Goal: Task Accomplishment & Management: Complete application form

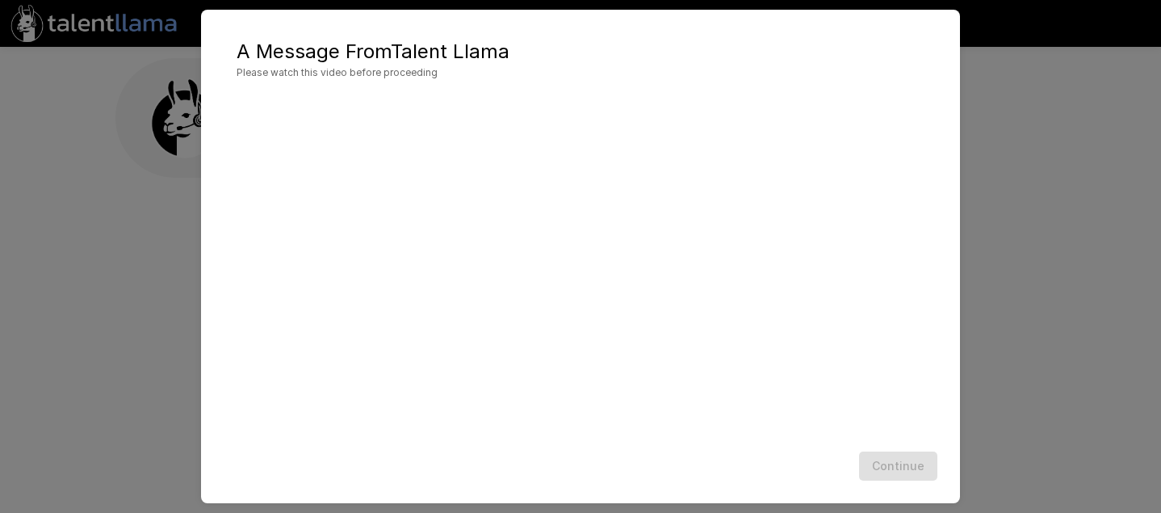
scroll to position [52, 0]
click at [899, 468] on button "Continue" at bounding box center [898, 466] width 78 height 30
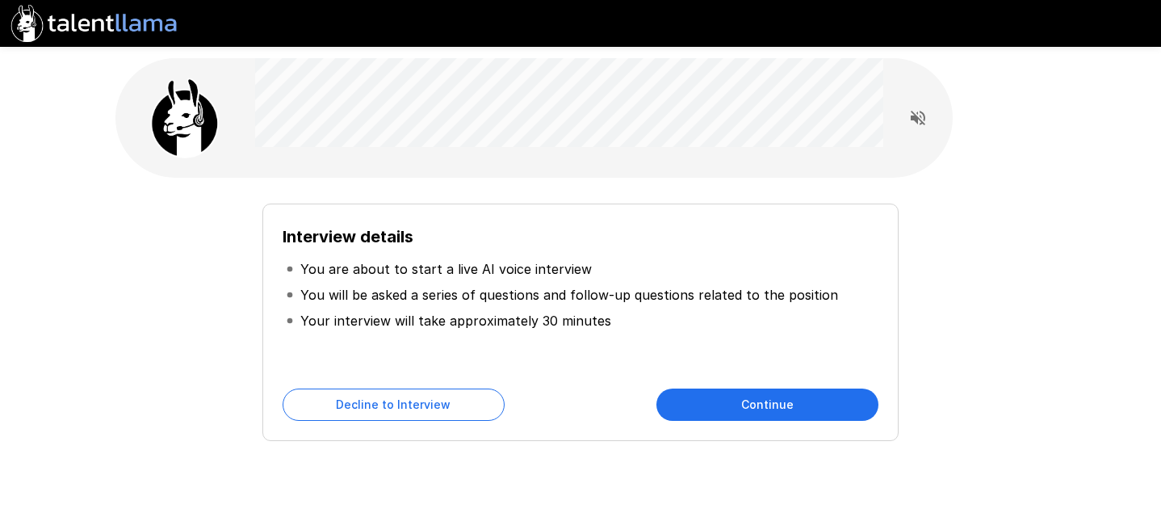
click at [795, 406] on button "Continue" at bounding box center [767, 404] width 222 height 32
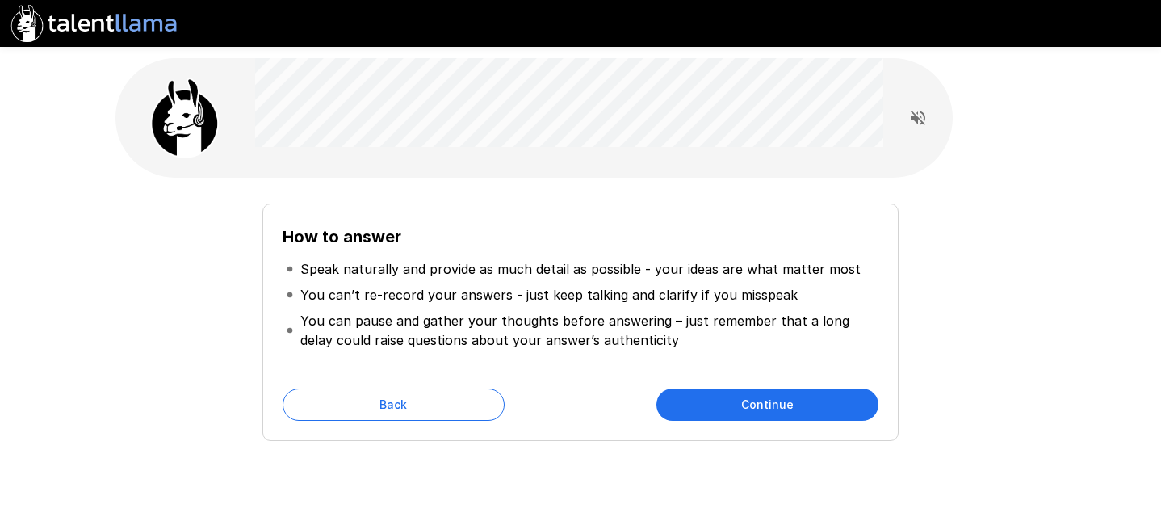
click at [773, 404] on button "Continue" at bounding box center [767, 404] width 222 height 32
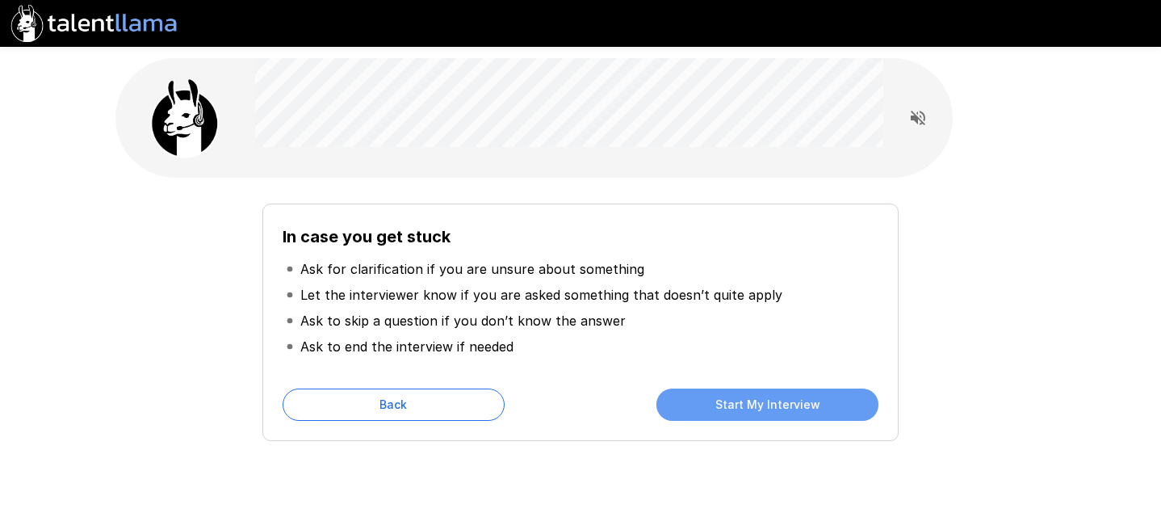
click at [773, 404] on button "Start My Interview" at bounding box center [767, 404] width 222 height 32
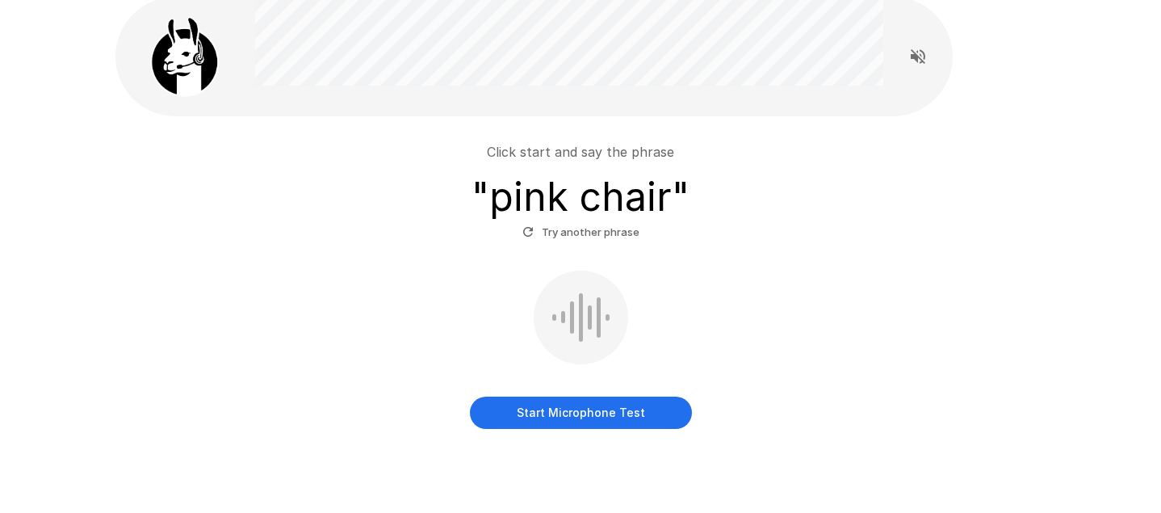
scroll to position [94, 0]
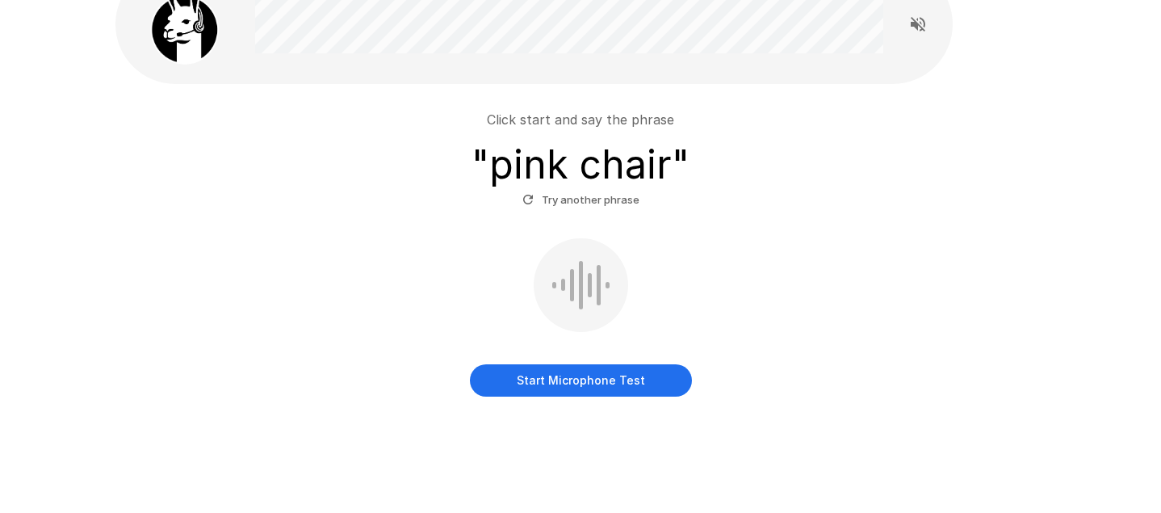
click at [600, 384] on button "Start Microphone Test" at bounding box center [581, 380] width 222 height 32
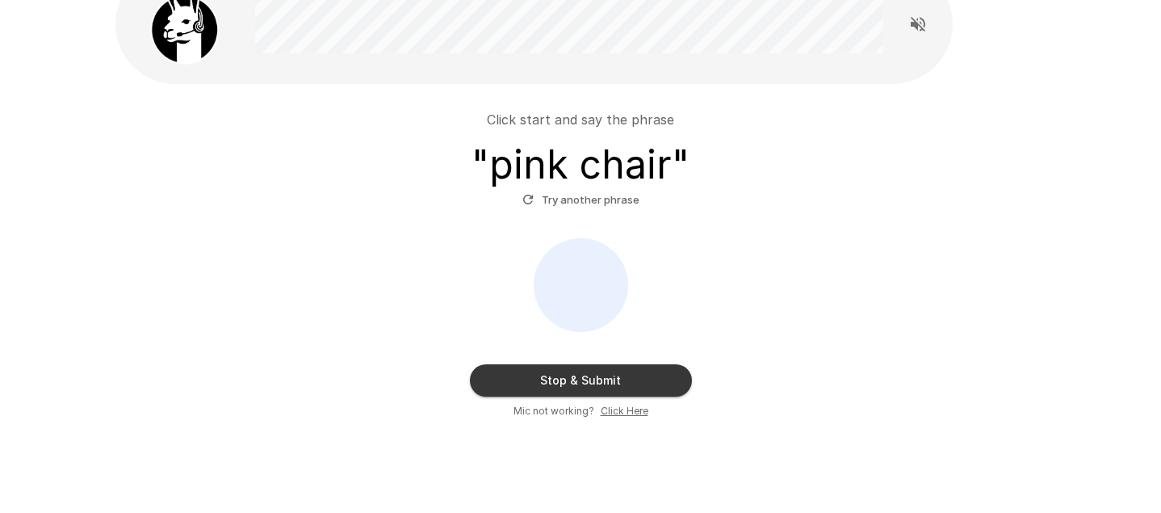
click at [635, 379] on button "Stop & Submit" at bounding box center [581, 380] width 222 height 32
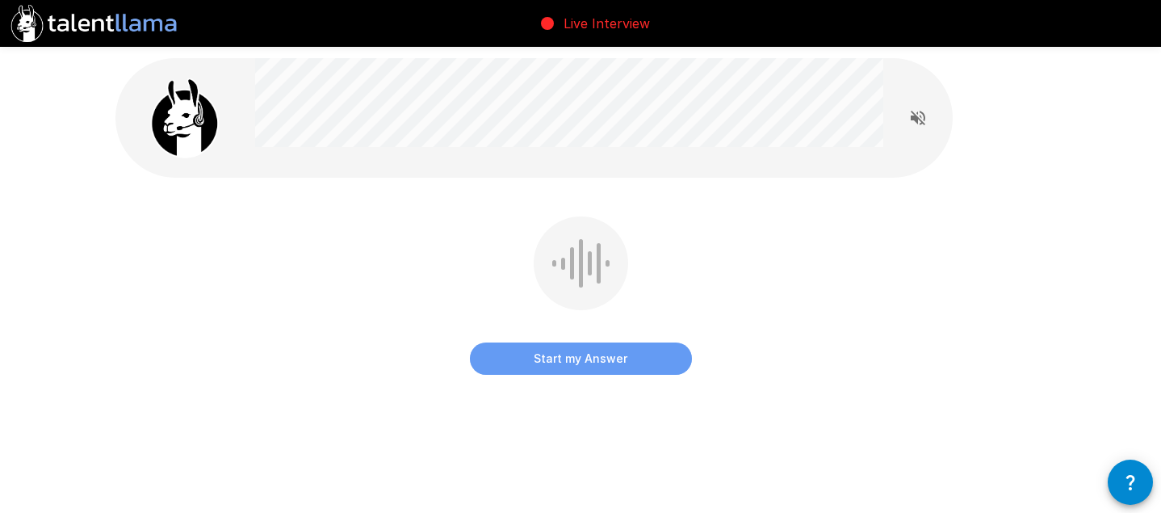
click at [593, 355] on button "Start my Answer" at bounding box center [581, 358] width 222 height 32
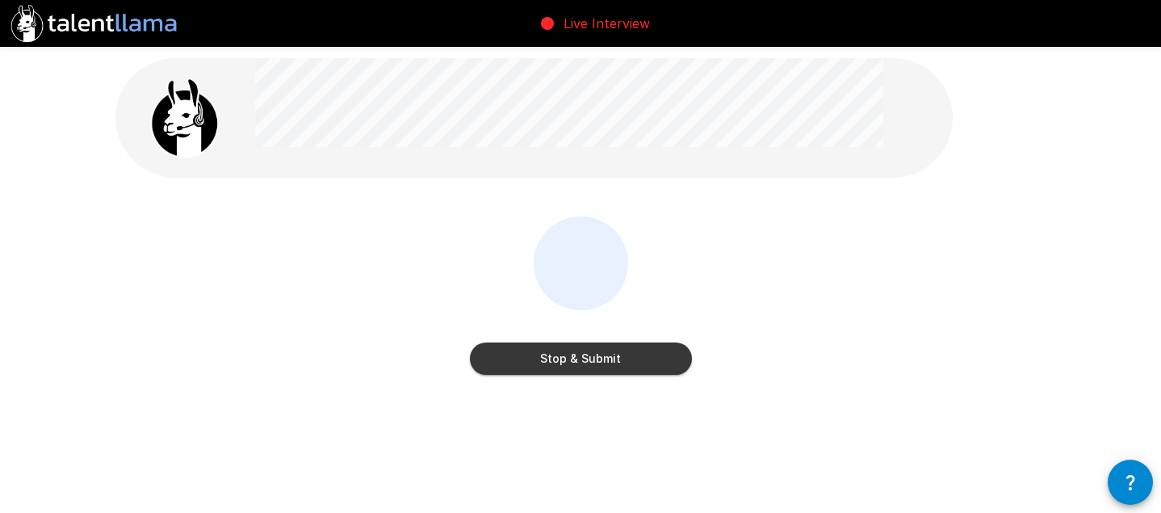
click at [594, 365] on button "Stop & Submit" at bounding box center [581, 358] width 222 height 32
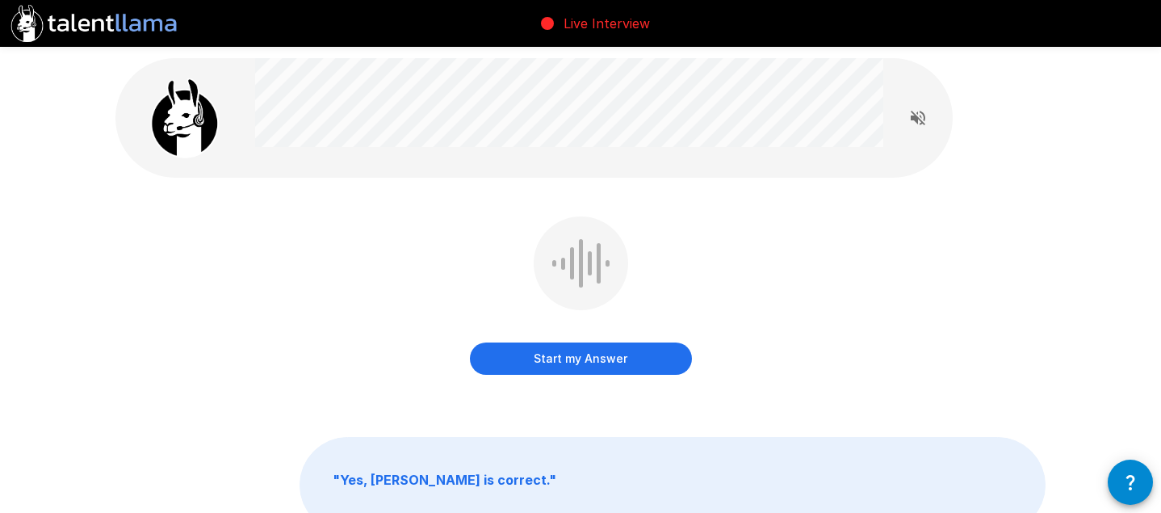
click at [602, 361] on button "Start my Answer" at bounding box center [581, 358] width 222 height 32
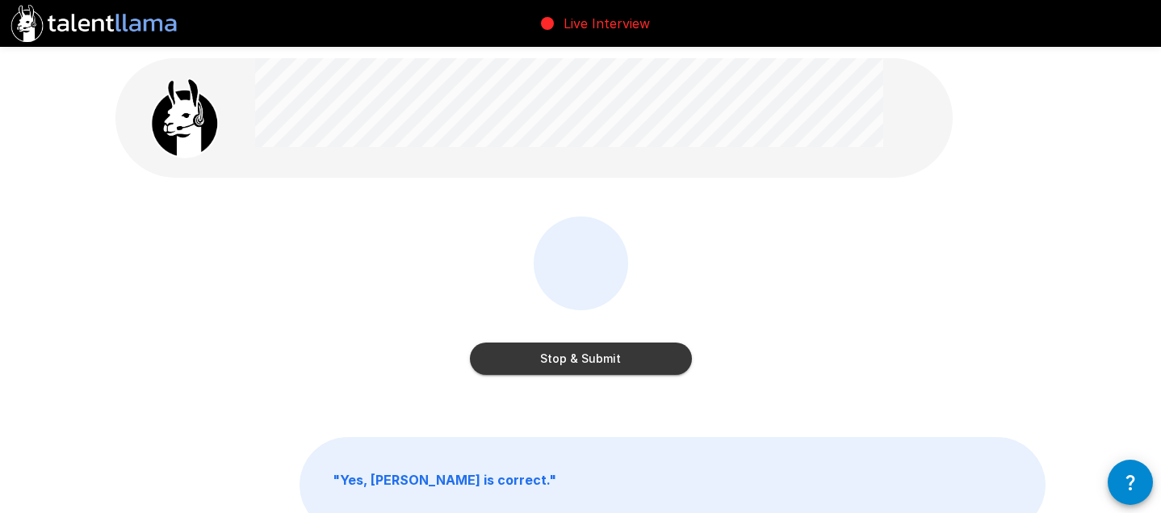
click at [591, 360] on button "Stop & Submit" at bounding box center [581, 358] width 222 height 32
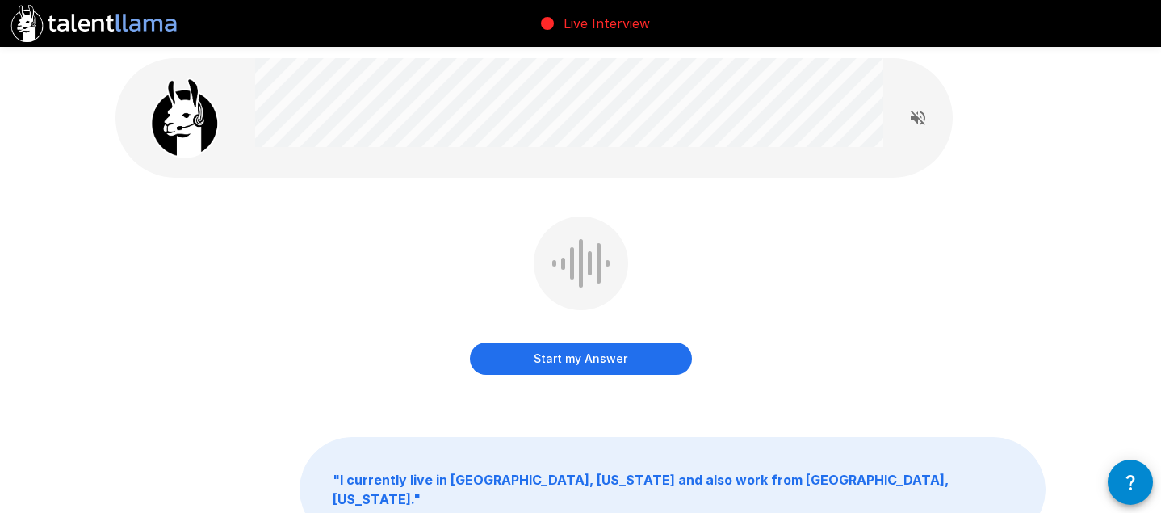
click at [579, 358] on button "Start my Answer" at bounding box center [581, 358] width 222 height 32
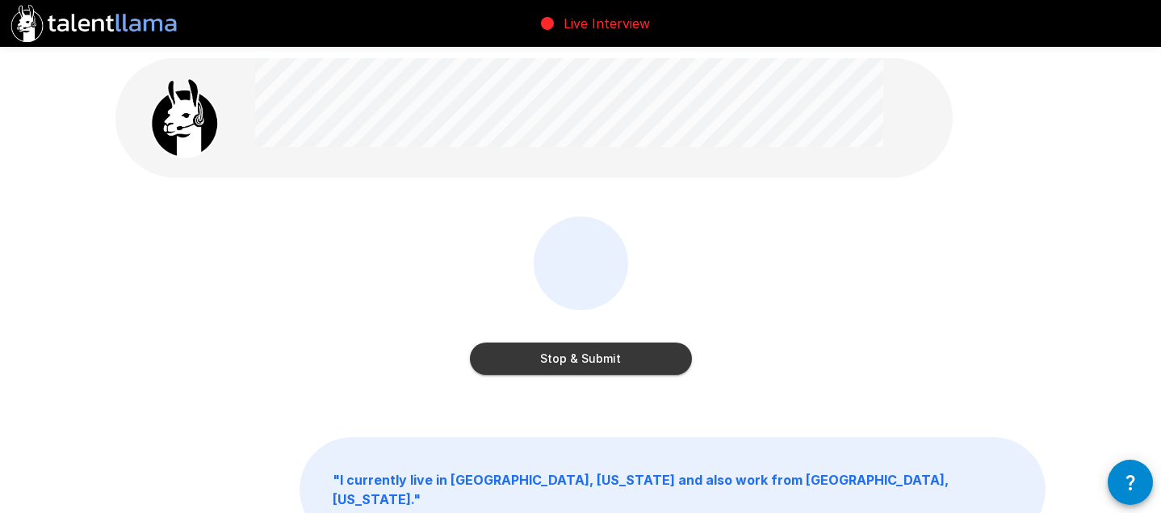
click at [579, 358] on button "Stop & Submit" at bounding box center [581, 358] width 222 height 32
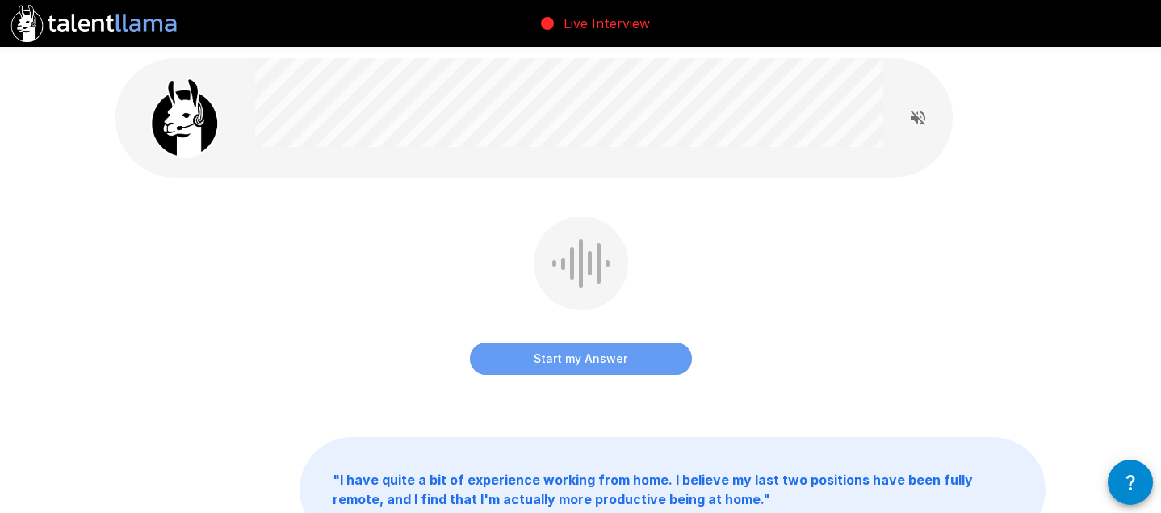
click at [591, 363] on button "Start my Answer" at bounding box center [581, 358] width 222 height 32
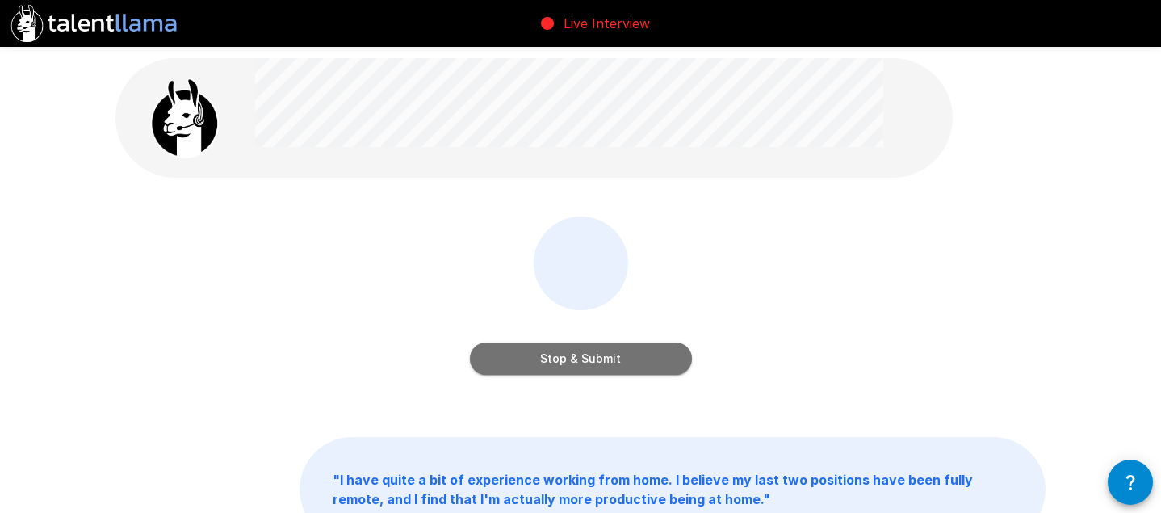
click at [620, 355] on button "Stop & Submit" at bounding box center [581, 358] width 222 height 32
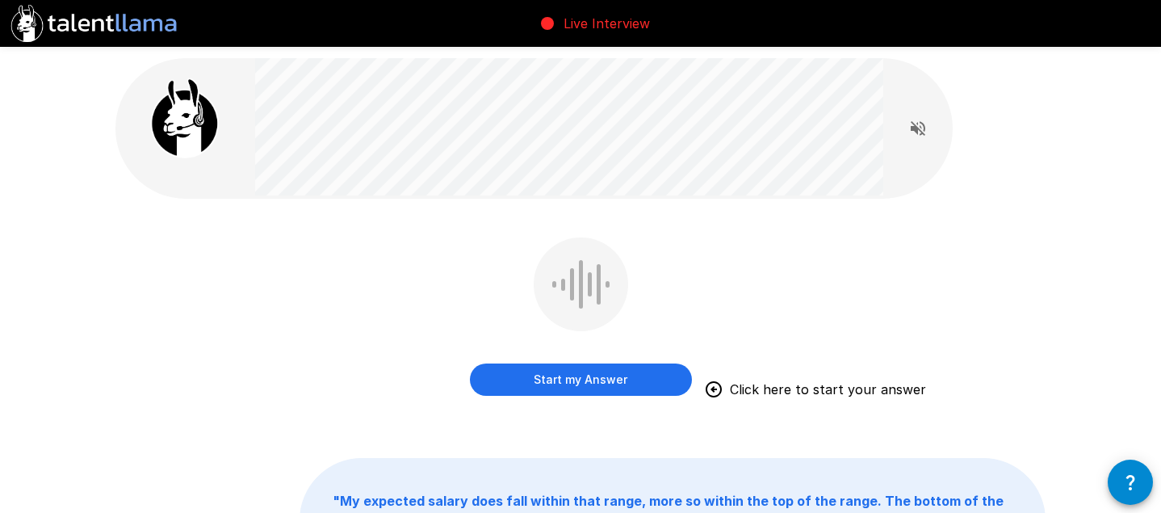
click at [589, 378] on button "Start my Answer" at bounding box center [581, 379] width 222 height 32
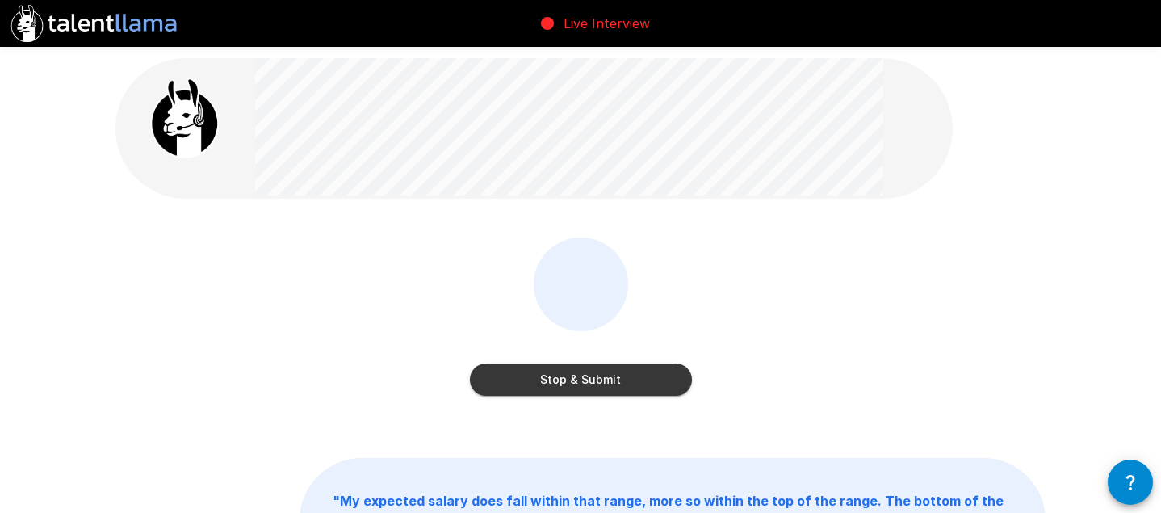
click at [570, 378] on button "Stop & Submit" at bounding box center [581, 379] width 222 height 32
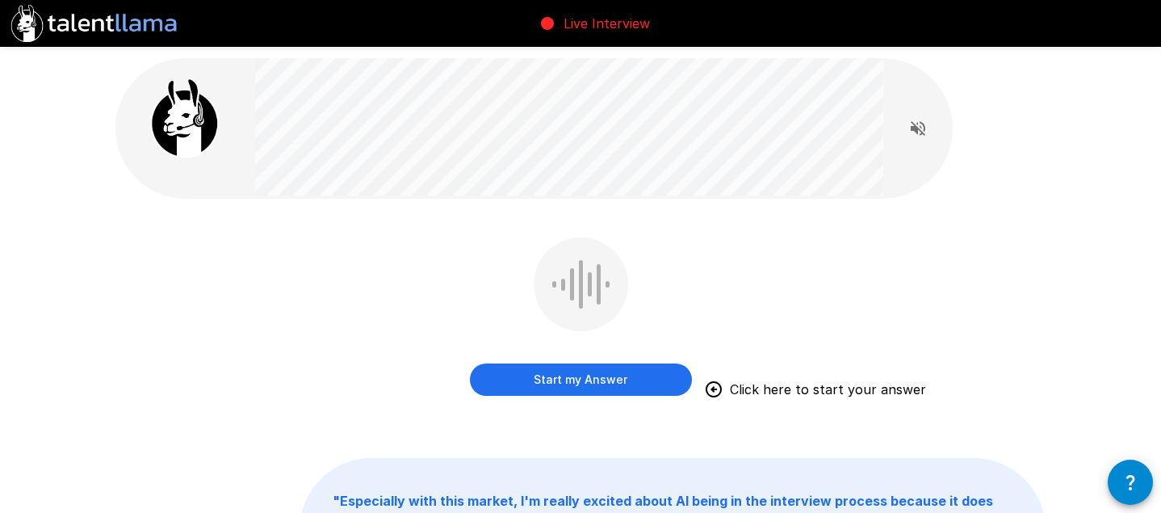
click at [563, 376] on button "Start my Answer" at bounding box center [581, 379] width 222 height 32
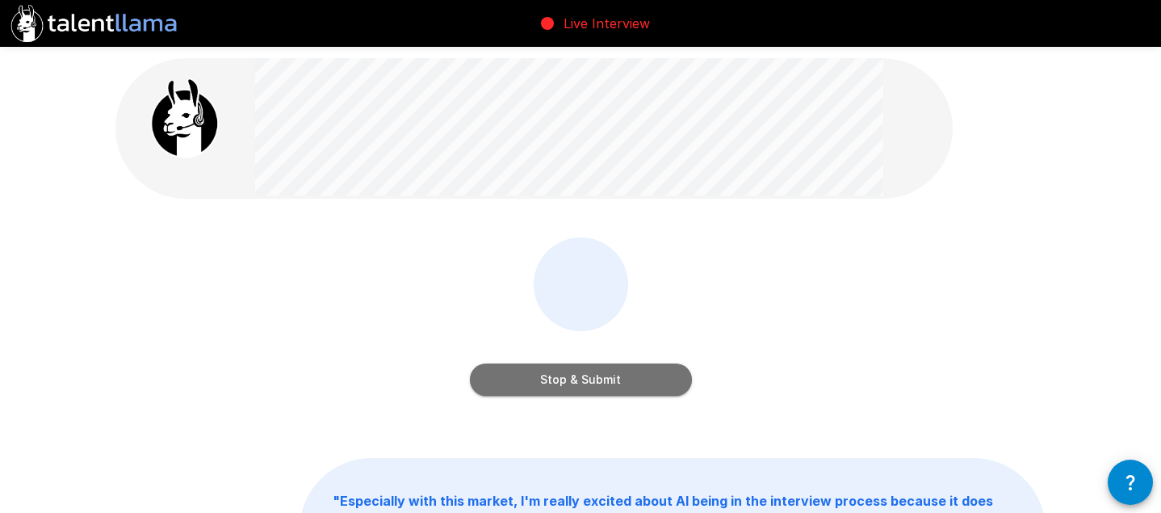
click at [574, 378] on button "Stop & Submit" at bounding box center [581, 379] width 222 height 32
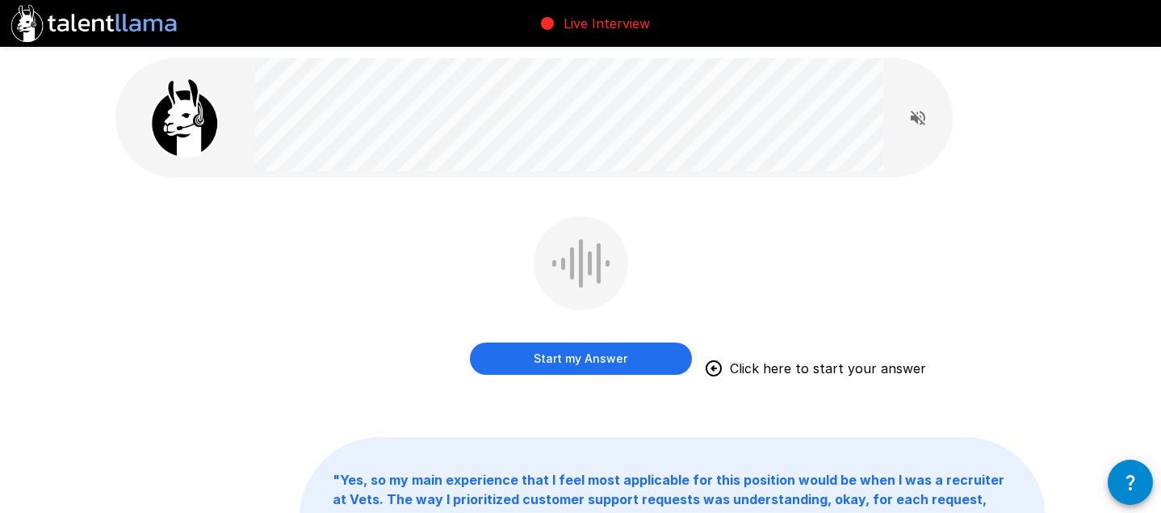
click at [602, 353] on button "Start my Answer" at bounding box center [581, 358] width 222 height 32
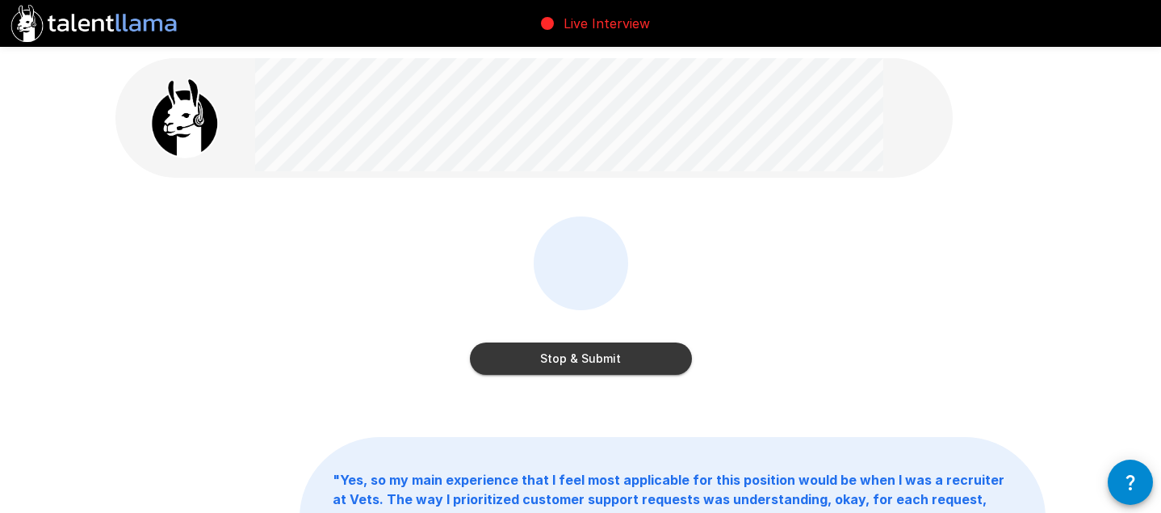
click at [587, 352] on button "Stop & Submit" at bounding box center [581, 358] width 222 height 32
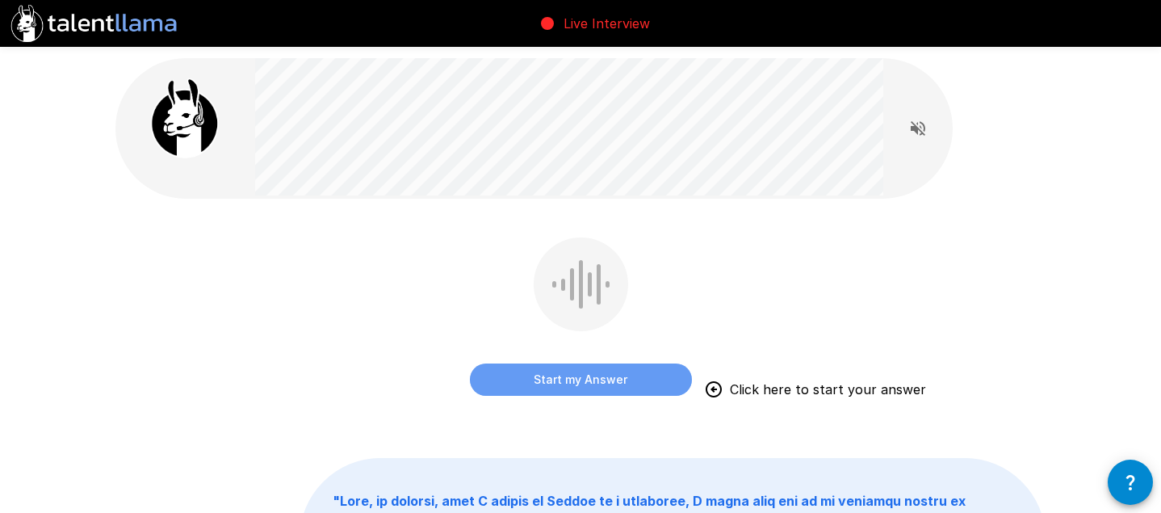
click at [589, 384] on button "Start my Answer" at bounding box center [581, 379] width 222 height 32
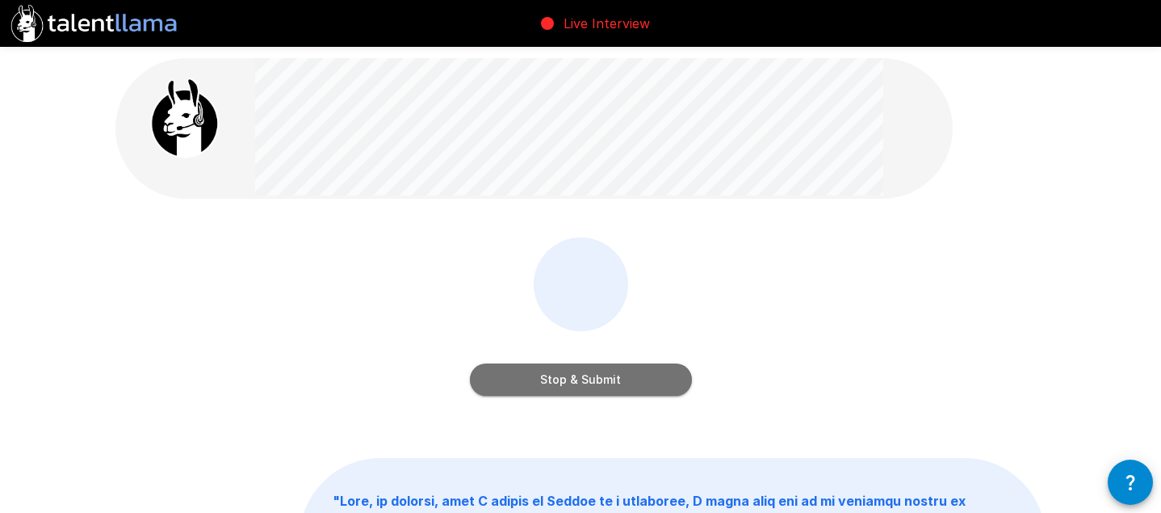
click at [603, 378] on button "Stop & Submit" at bounding box center [581, 379] width 222 height 32
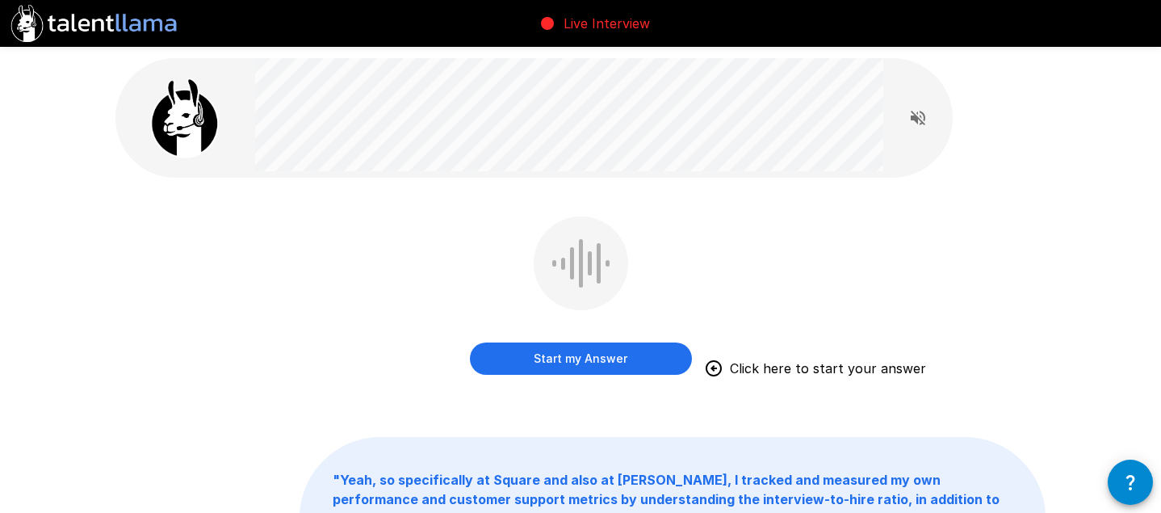
click at [564, 358] on button "Start my Answer" at bounding box center [581, 358] width 222 height 32
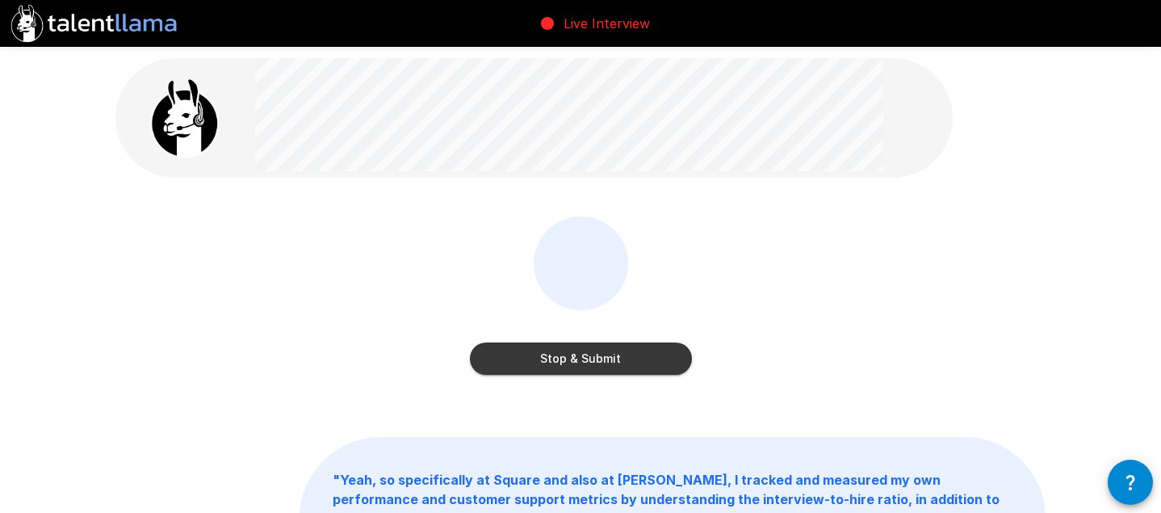
click at [566, 362] on button "Stop & Submit" at bounding box center [581, 358] width 222 height 32
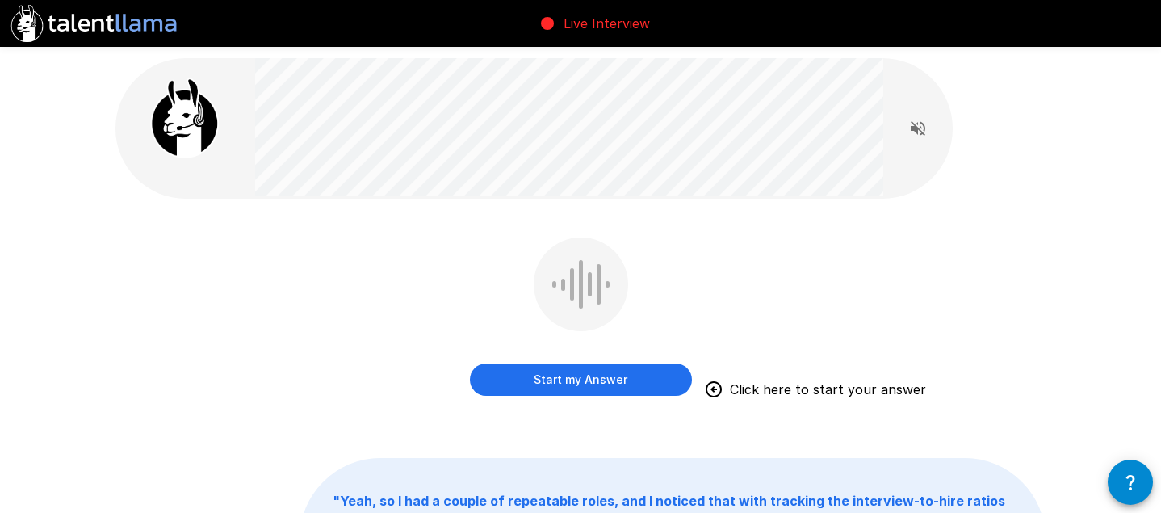
click at [564, 378] on button "Start my Answer" at bounding box center [581, 379] width 222 height 32
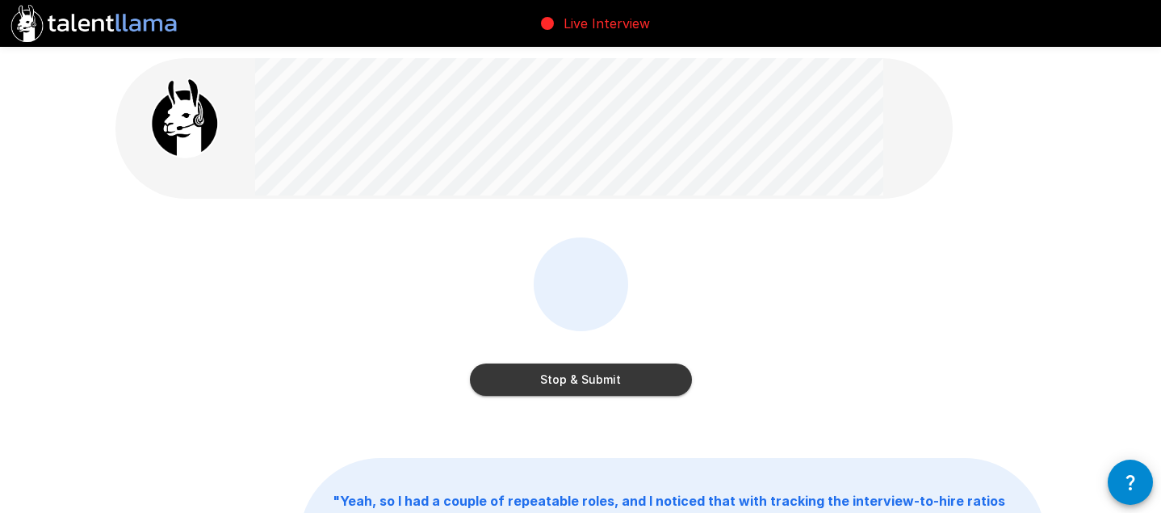
click at [583, 381] on button "Stop & Submit" at bounding box center [581, 379] width 222 height 32
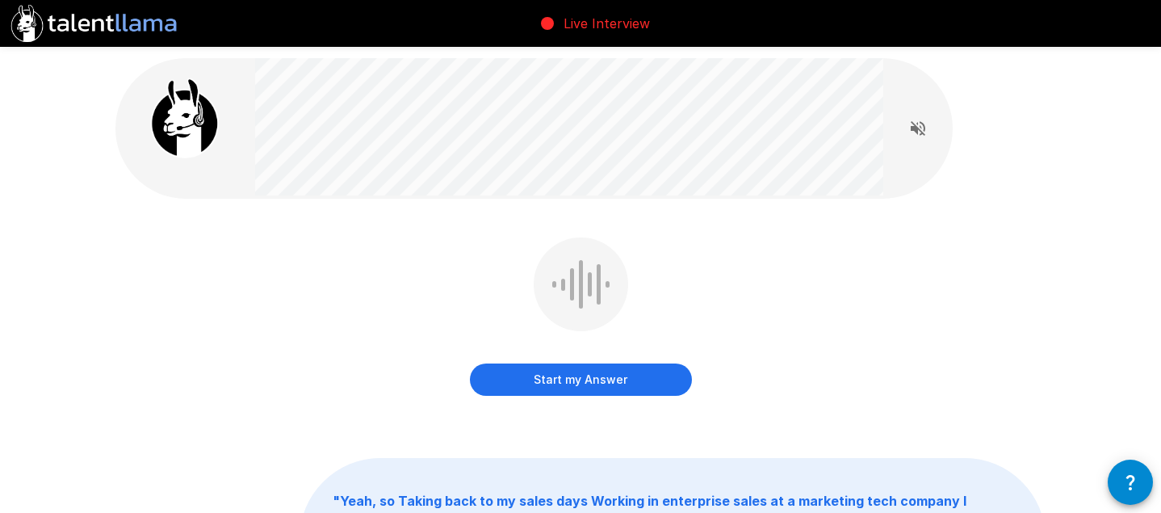
click at [573, 378] on button "Start my Answer" at bounding box center [581, 379] width 222 height 32
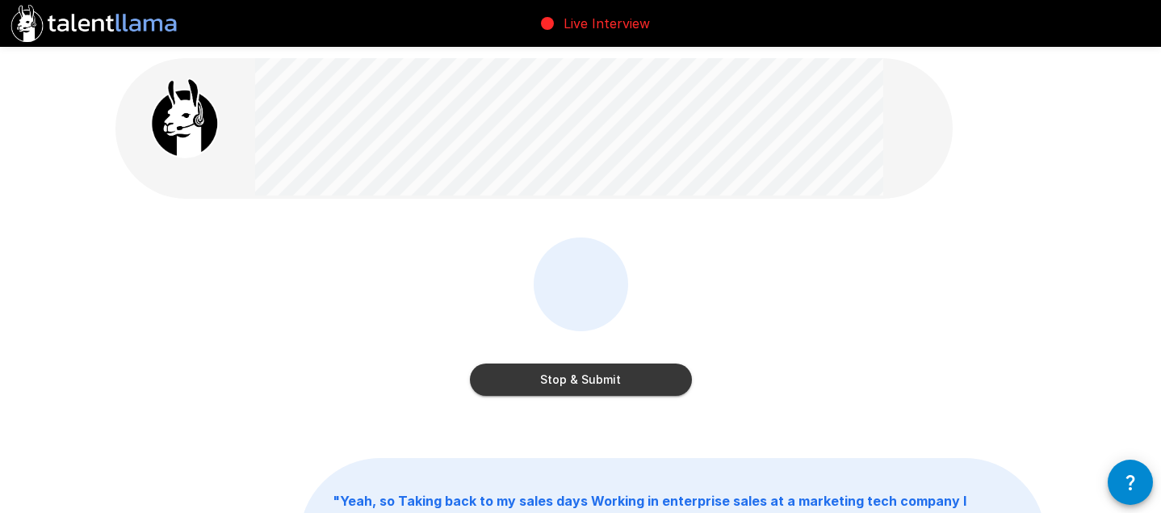
click at [610, 380] on button "Stop & Submit" at bounding box center [581, 379] width 222 height 32
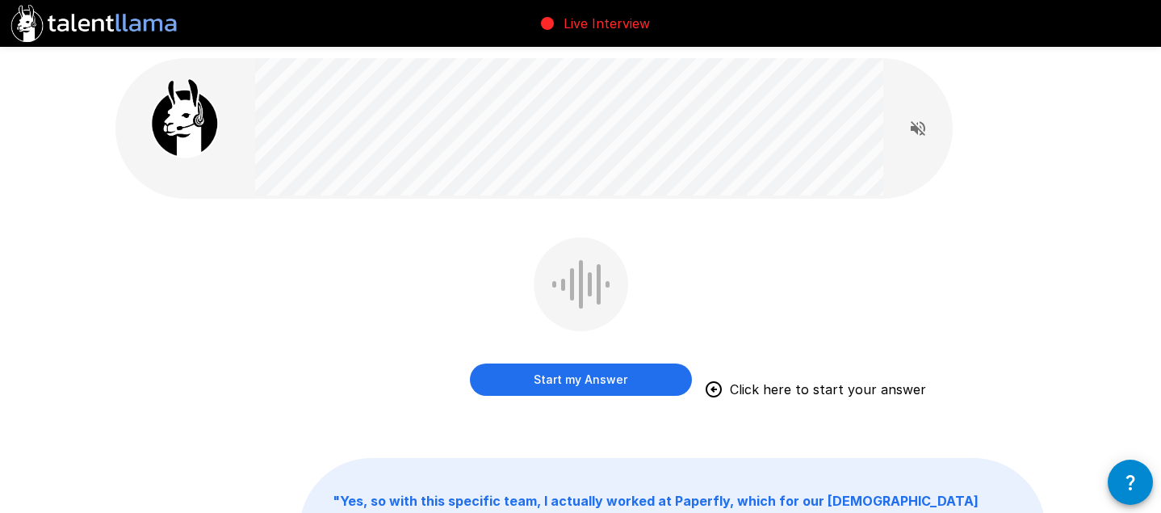
click at [596, 369] on button "Start my Answer" at bounding box center [581, 379] width 222 height 32
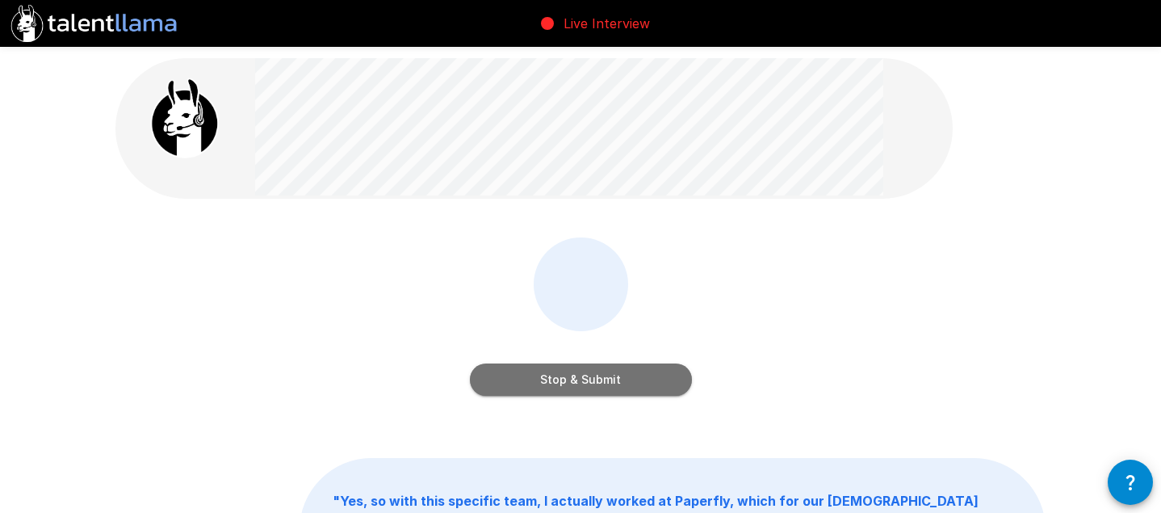
click at [599, 371] on button "Stop & Submit" at bounding box center [581, 379] width 222 height 32
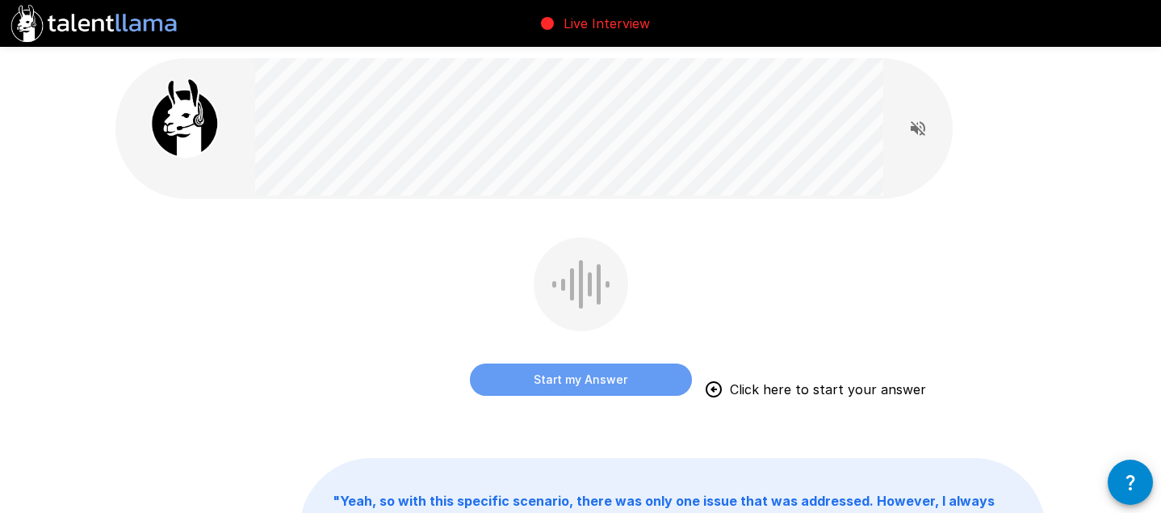
click at [556, 375] on button "Start my Answer" at bounding box center [581, 379] width 222 height 32
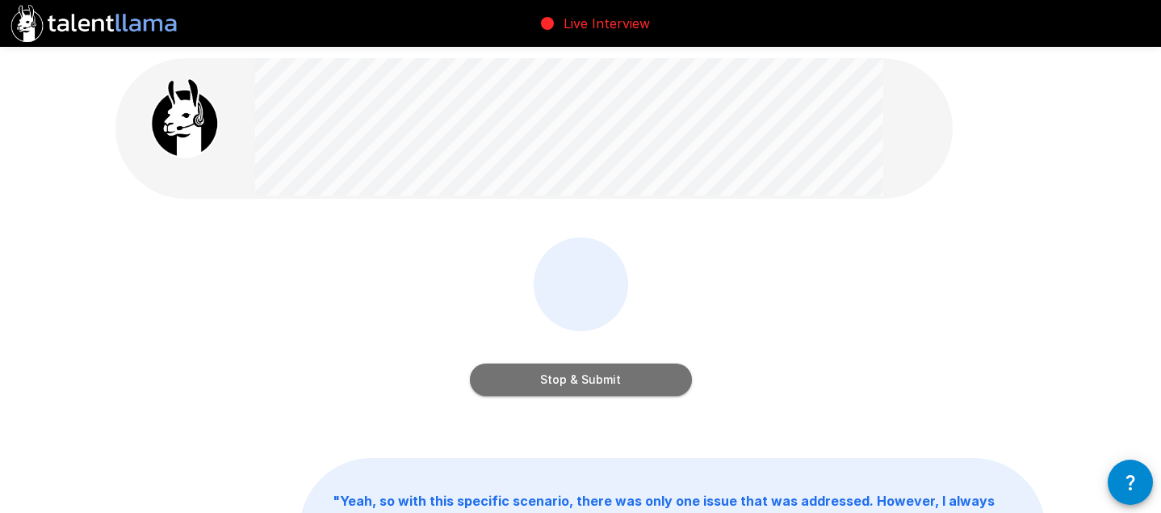
click at [559, 377] on button "Stop & Submit" at bounding box center [581, 379] width 222 height 32
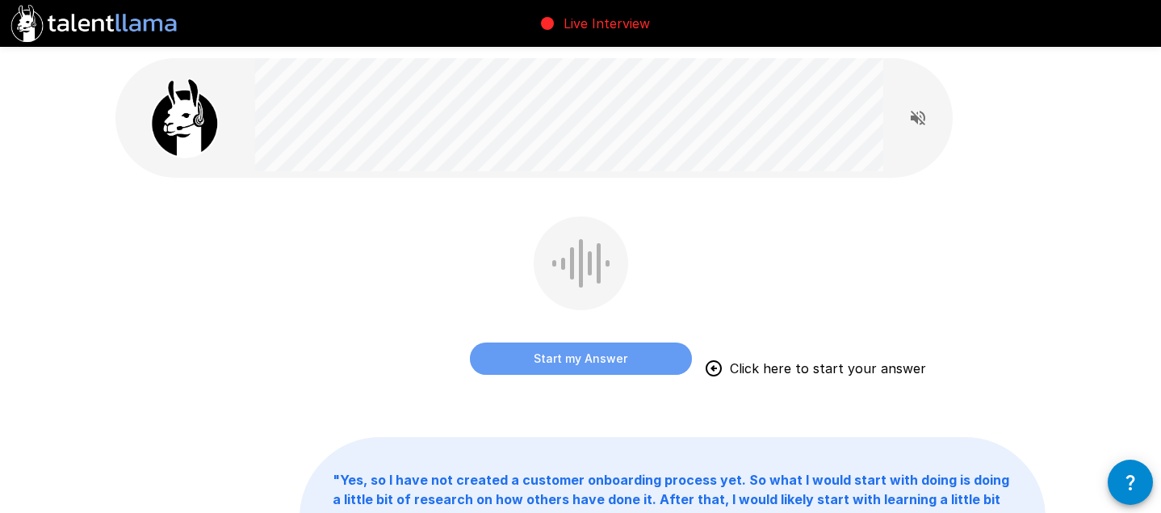
click at [564, 355] on button "Start my Answer" at bounding box center [581, 358] width 222 height 32
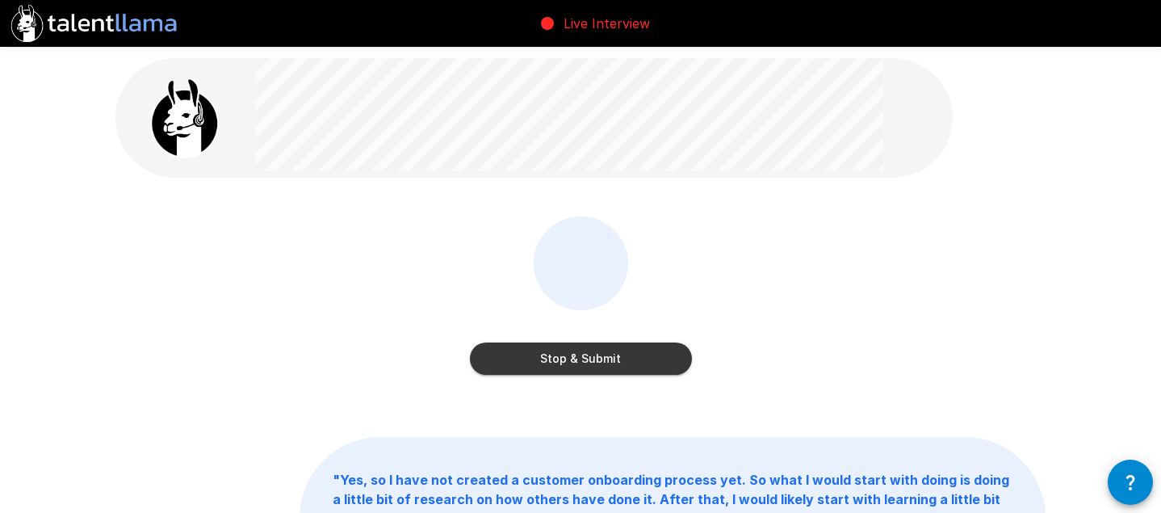
click at [591, 354] on button "Stop & Submit" at bounding box center [581, 358] width 222 height 32
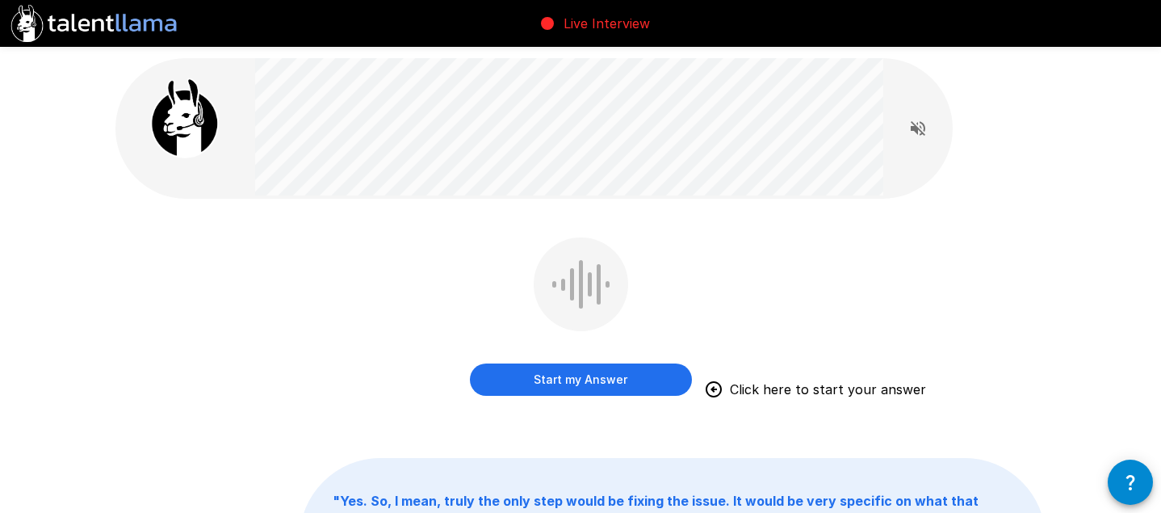
click at [535, 378] on button "Start my Answer" at bounding box center [581, 379] width 222 height 32
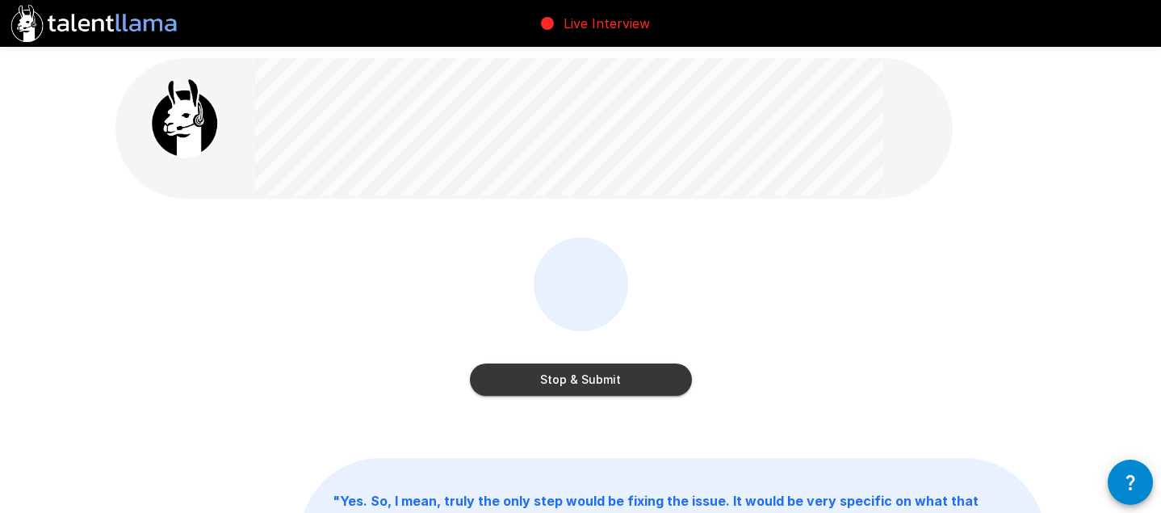
click at [573, 380] on button "Stop & Submit" at bounding box center [581, 379] width 222 height 32
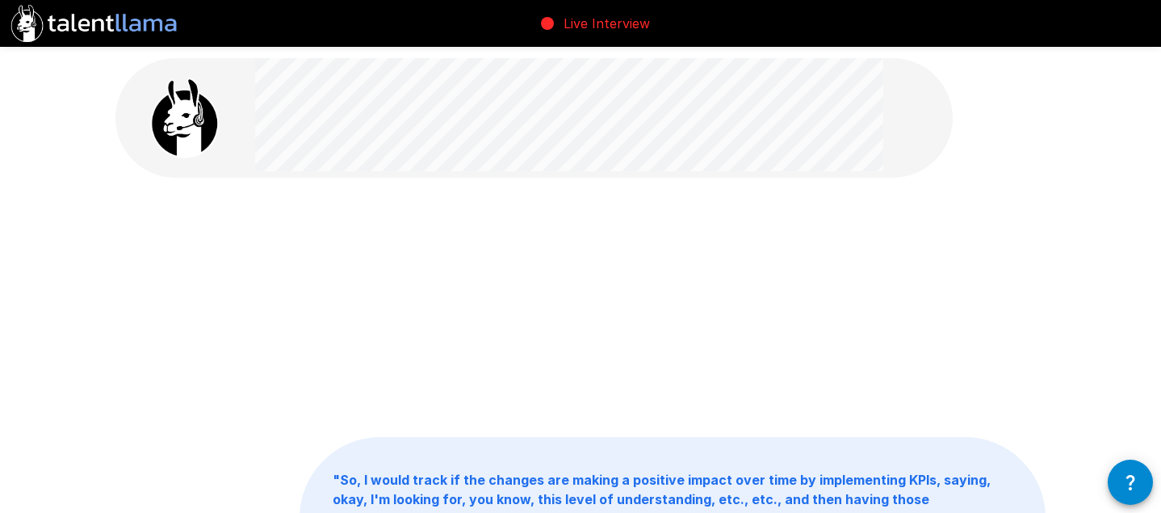
scroll to position [2, 0]
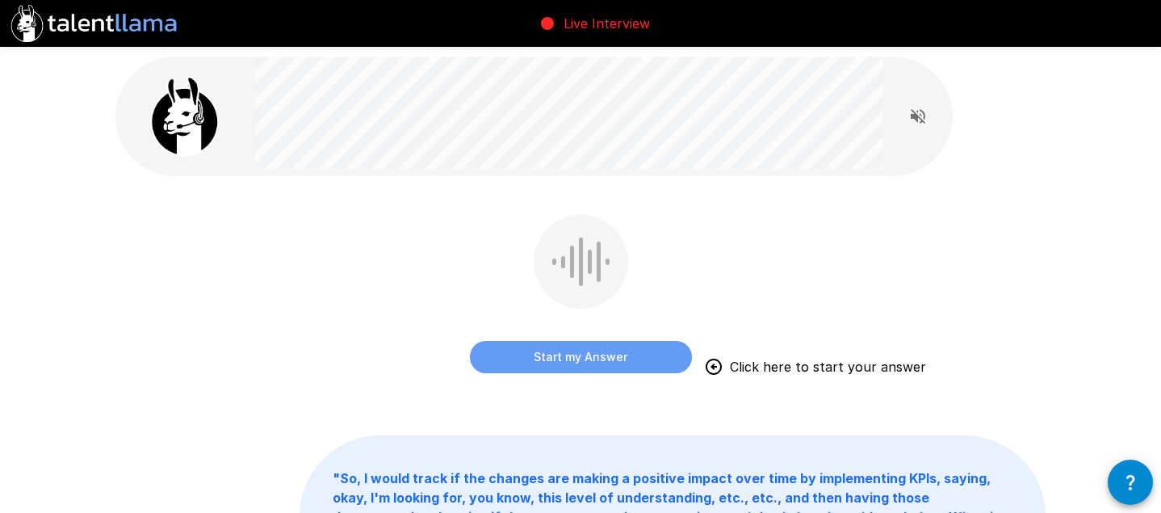
click at [606, 358] on button "Start my Answer" at bounding box center [581, 357] width 222 height 32
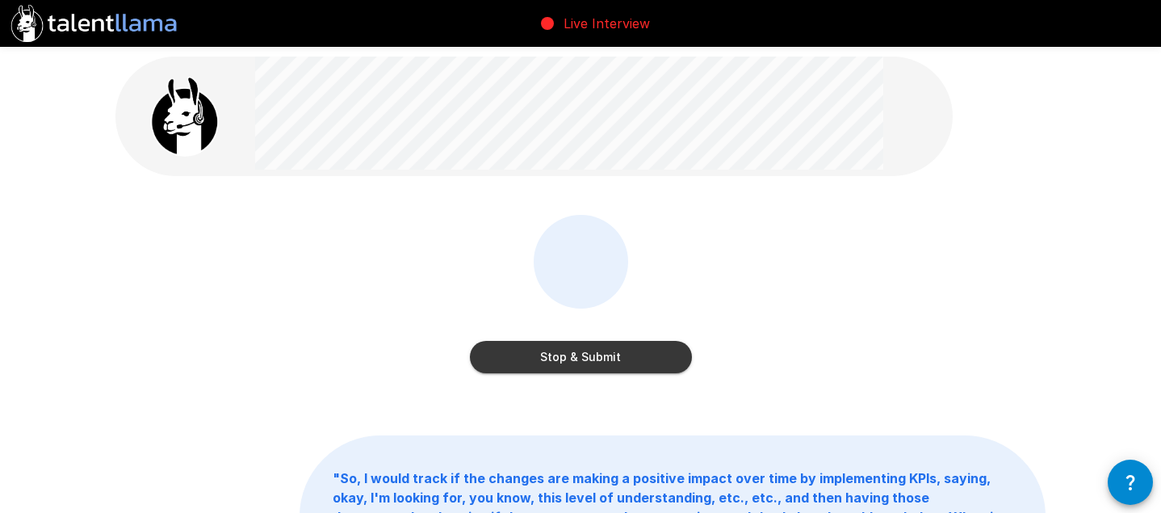
click at [606, 358] on button "Stop & Submit" at bounding box center [581, 357] width 222 height 32
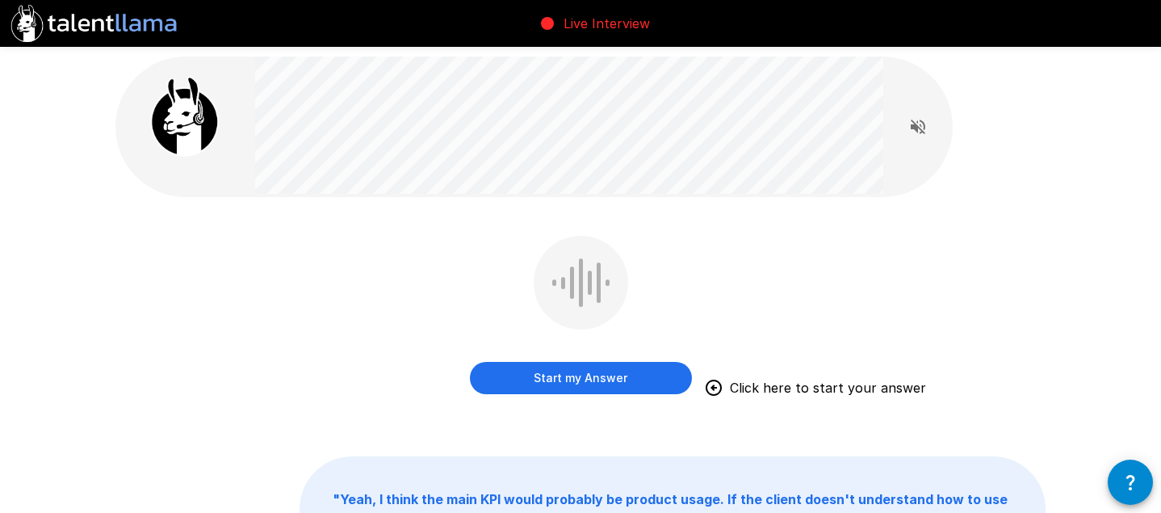
click at [579, 374] on button "Start my Answer" at bounding box center [581, 378] width 222 height 32
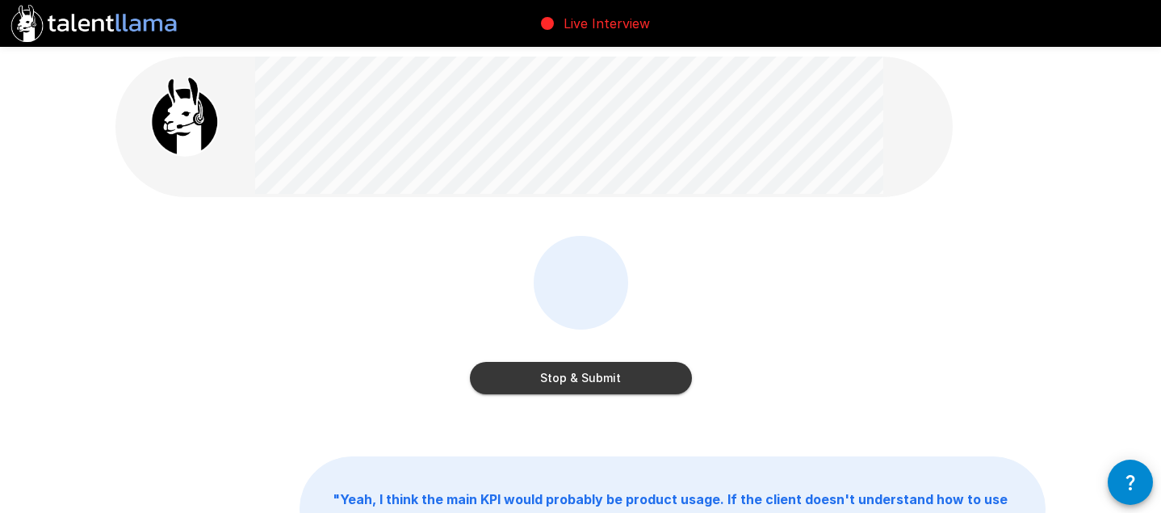
click at [584, 372] on button "Stop & Submit" at bounding box center [581, 378] width 222 height 32
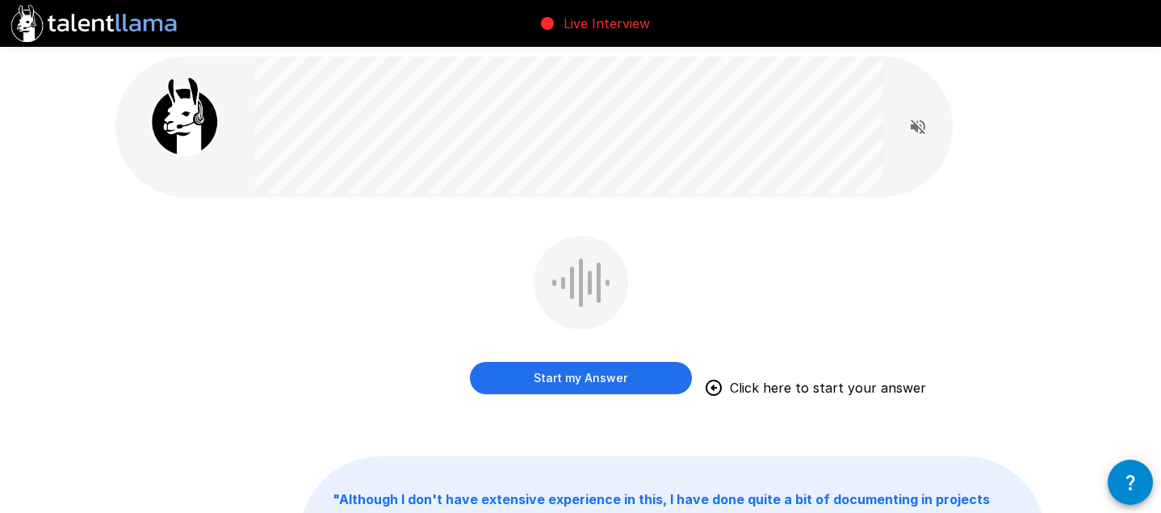
click at [582, 385] on button "Start my Answer" at bounding box center [581, 378] width 222 height 32
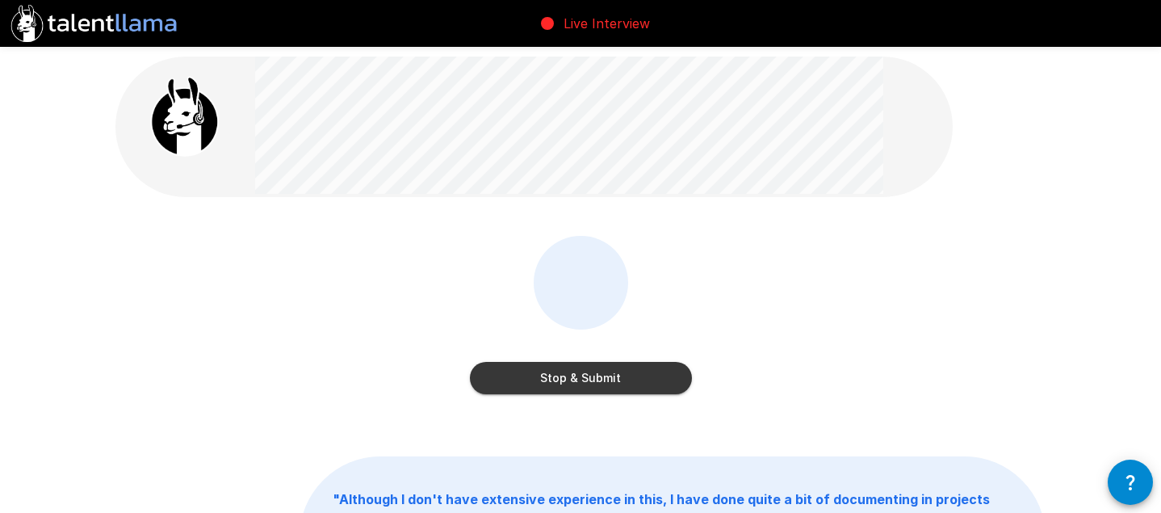
click at [572, 369] on button "Stop & Submit" at bounding box center [581, 378] width 222 height 32
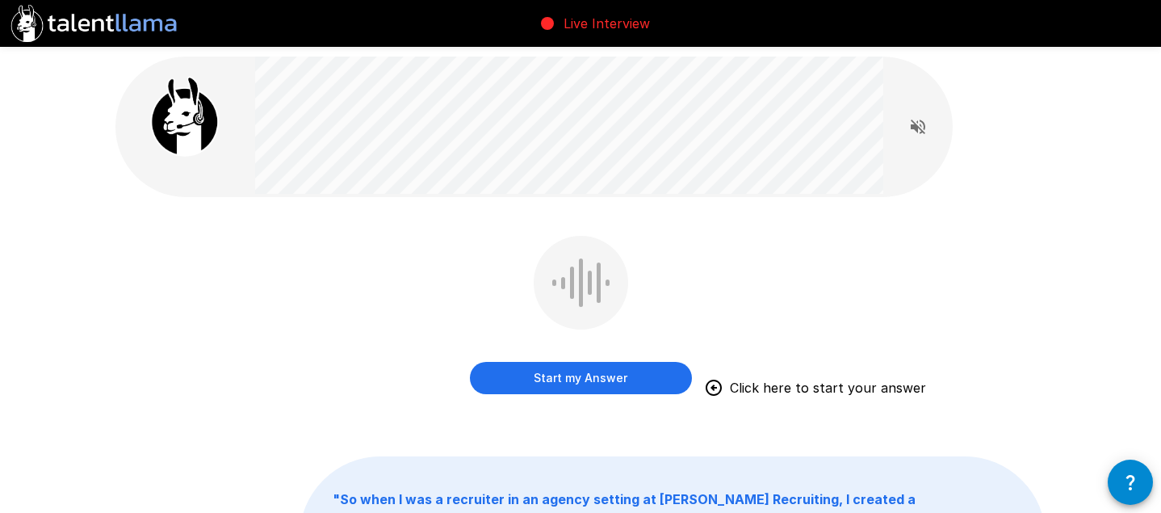
click at [589, 384] on button "Start my Answer" at bounding box center [581, 378] width 222 height 32
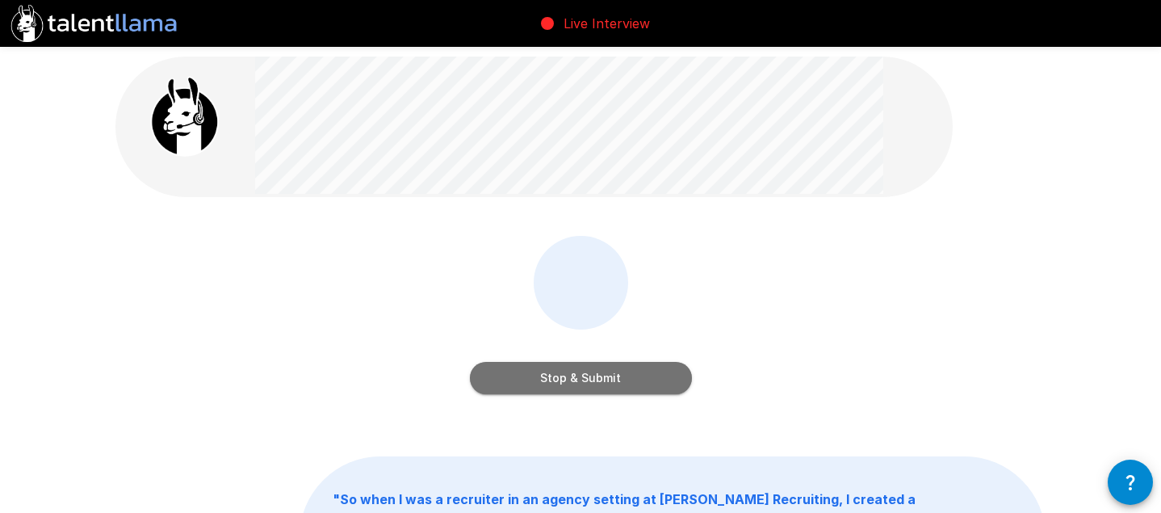
click at [549, 390] on button "Stop & Submit" at bounding box center [581, 378] width 222 height 32
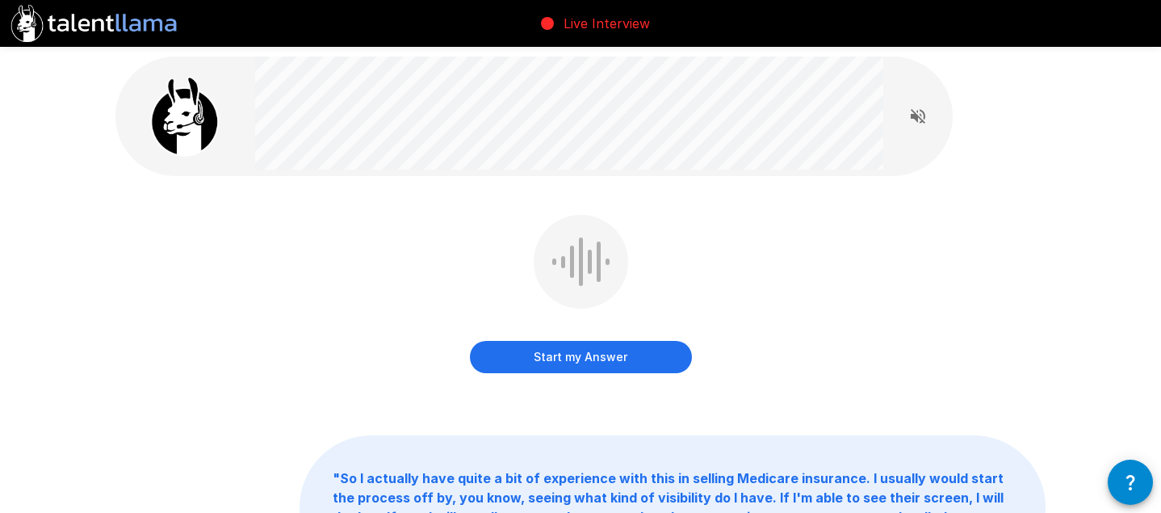
click at [609, 359] on button "Start my Answer" at bounding box center [581, 357] width 222 height 32
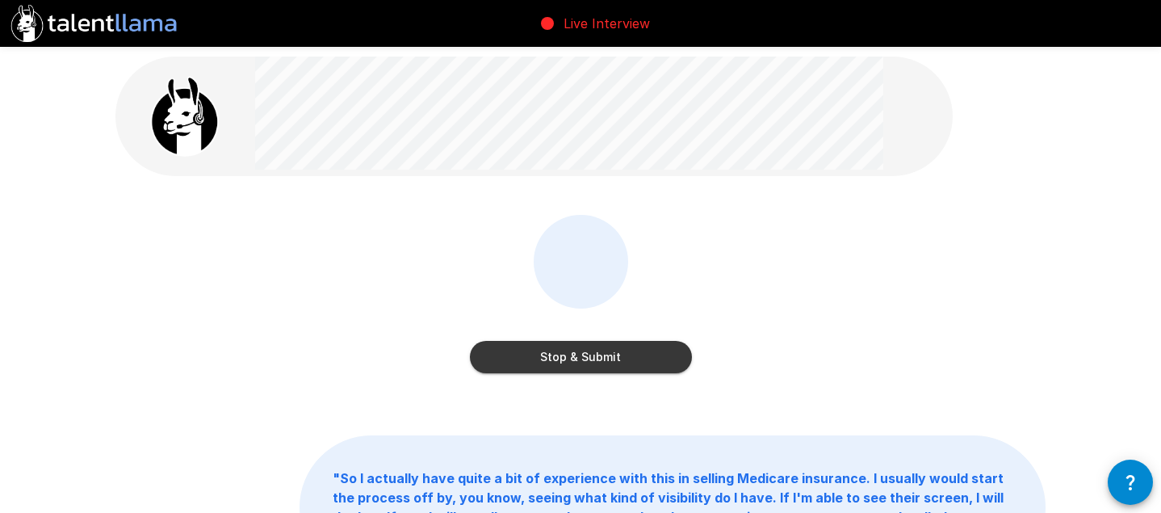
click at [594, 364] on button "Stop & Submit" at bounding box center [581, 357] width 222 height 32
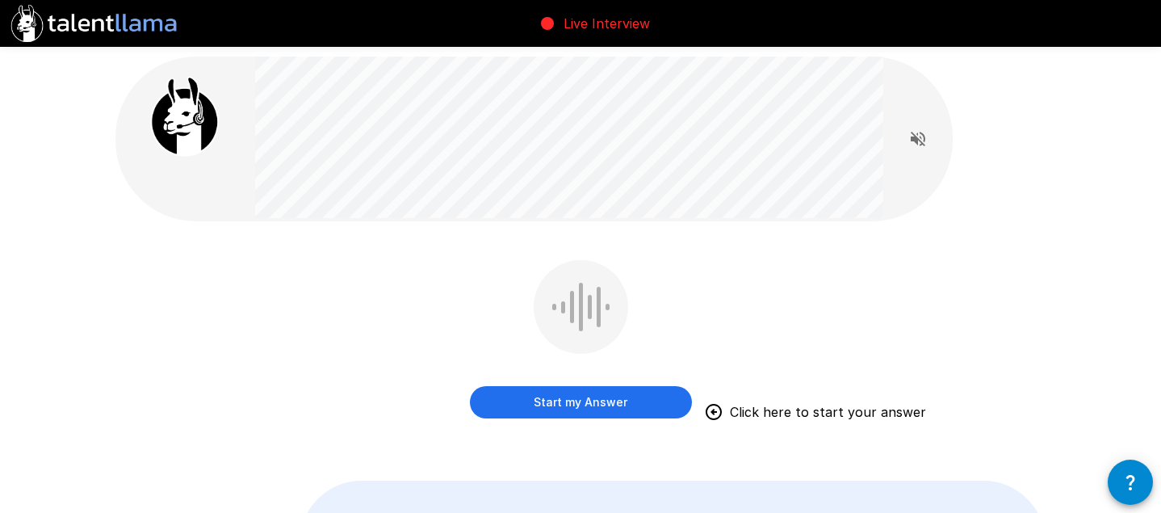
click at [559, 398] on button "Start my Answer" at bounding box center [581, 402] width 222 height 32
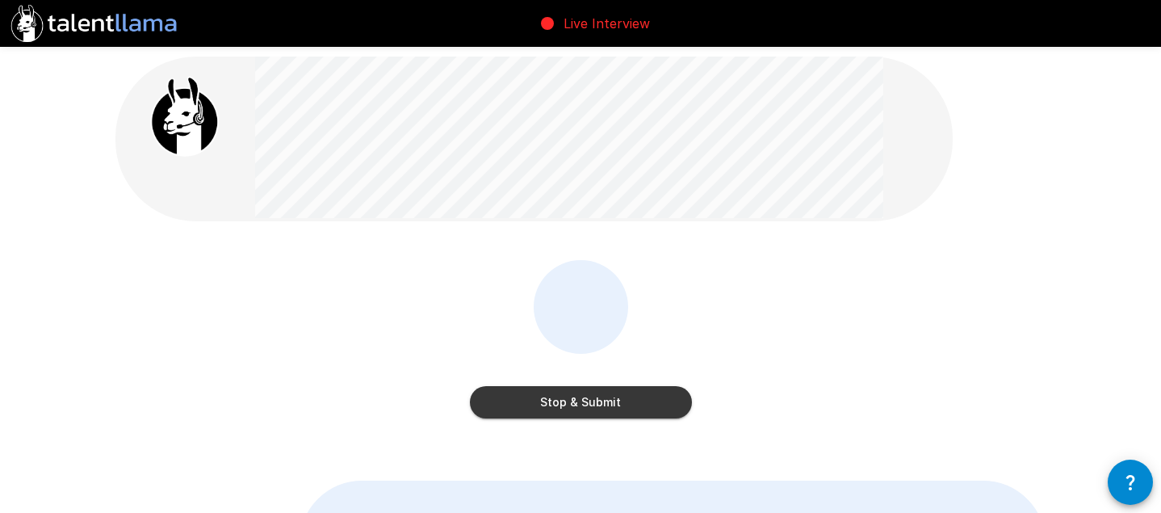
click at [572, 391] on button "Stop & Submit" at bounding box center [581, 402] width 222 height 32
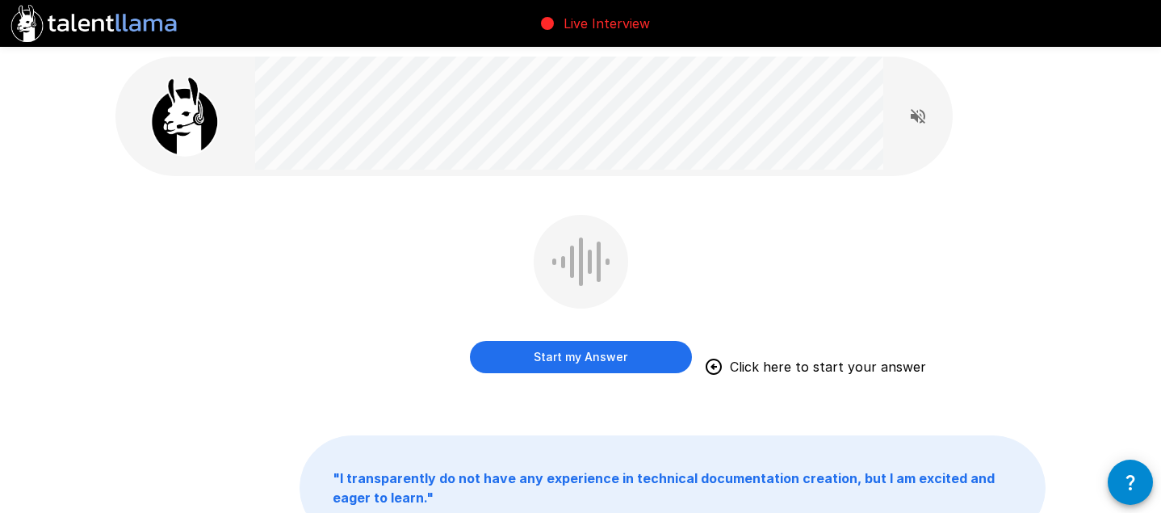
click at [543, 365] on button "Start my Answer" at bounding box center [581, 357] width 222 height 32
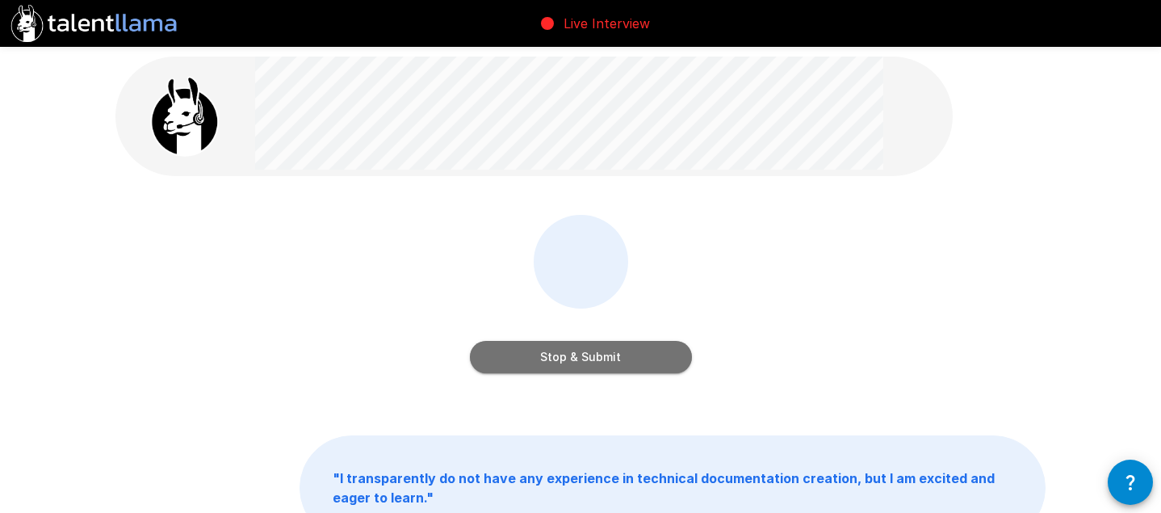
click at [575, 358] on button "Stop & Submit" at bounding box center [581, 357] width 222 height 32
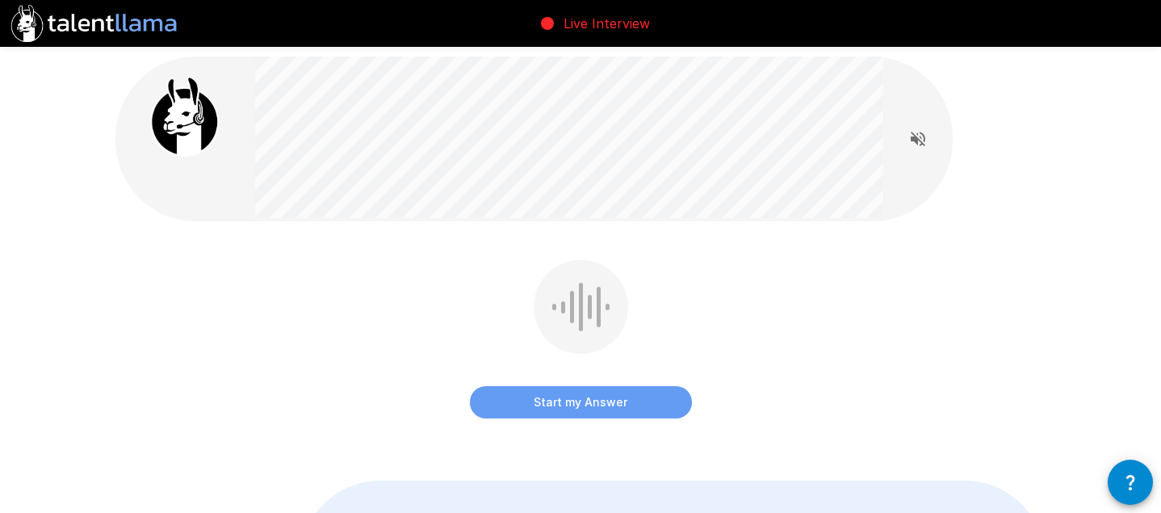
click at [570, 400] on button "Start my Answer" at bounding box center [581, 402] width 222 height 32
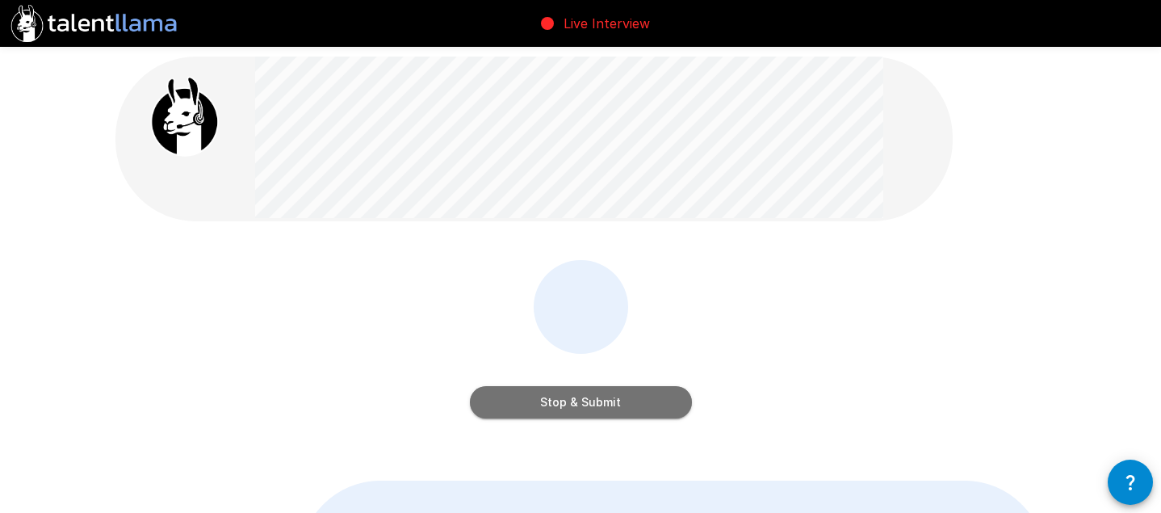
click at [580, 399] on button "Stop & Submit" at bounding box center [581, 402] width 222 height 32
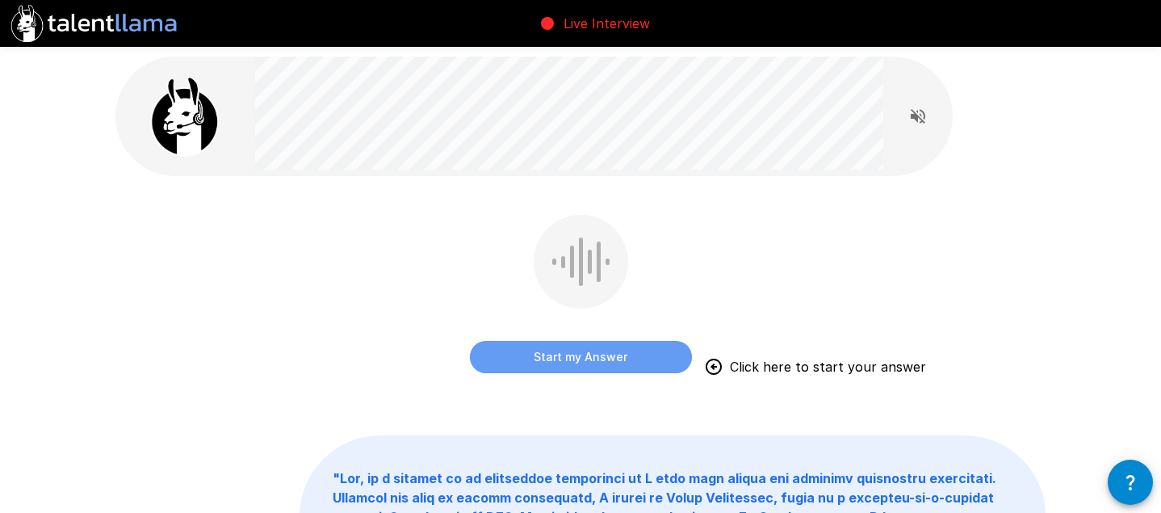
click at [586, 346] on button "Start my Answer" at bounding box center [581, 357] width 222 height 32
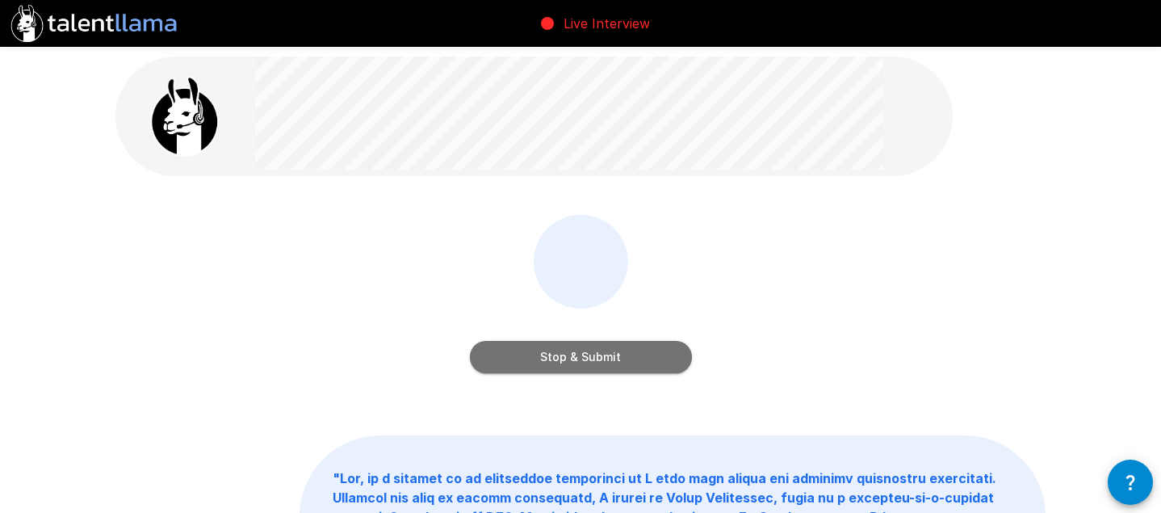
click at [556, 358] on button "Stop & Submit" at bounding box center [581, 357] width 222 height 32
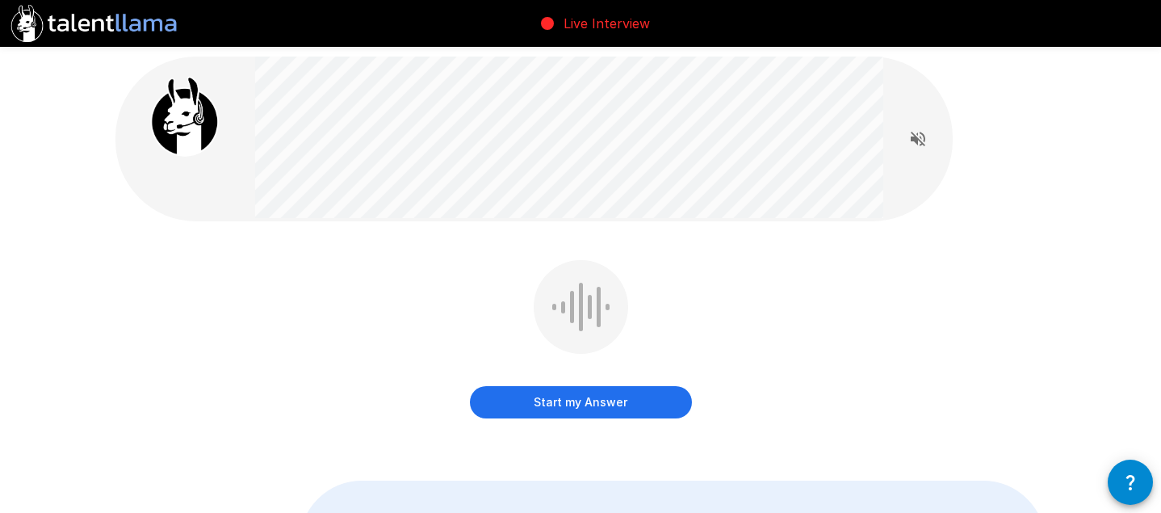
click at [589, 405] on button "Start my Answer" at bounding box center [581, 402] width 222 height 32
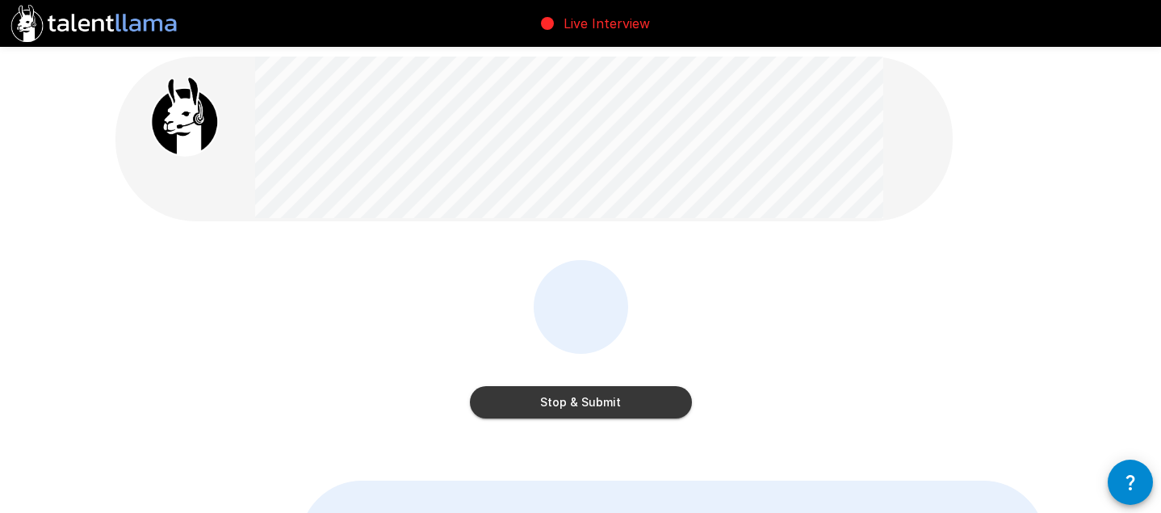
click at [600, 396] on button "Stop & Submit" at bounding box center [581, 402] width 222 height 32
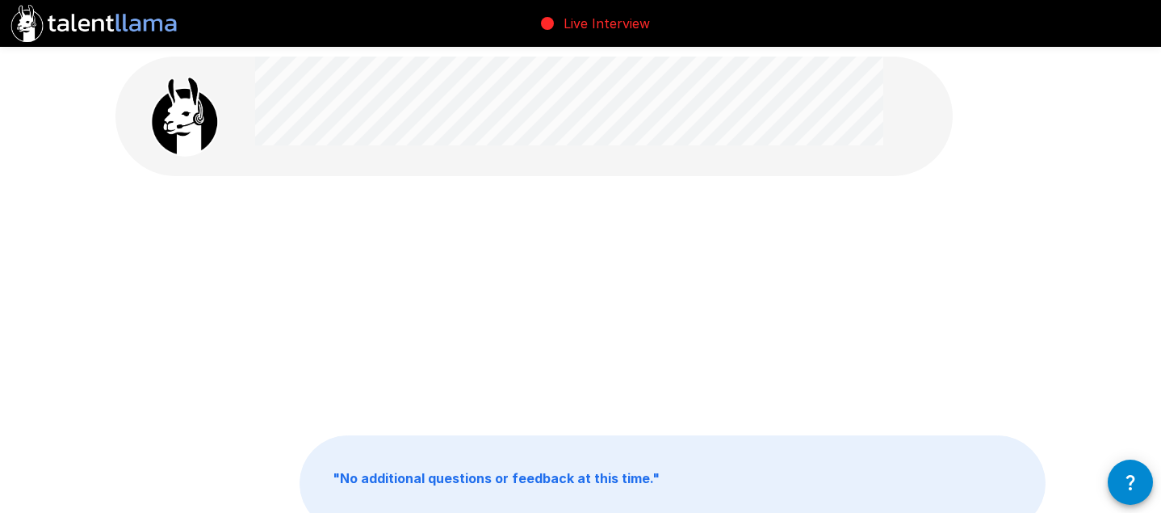
scroll to position [0, 0]
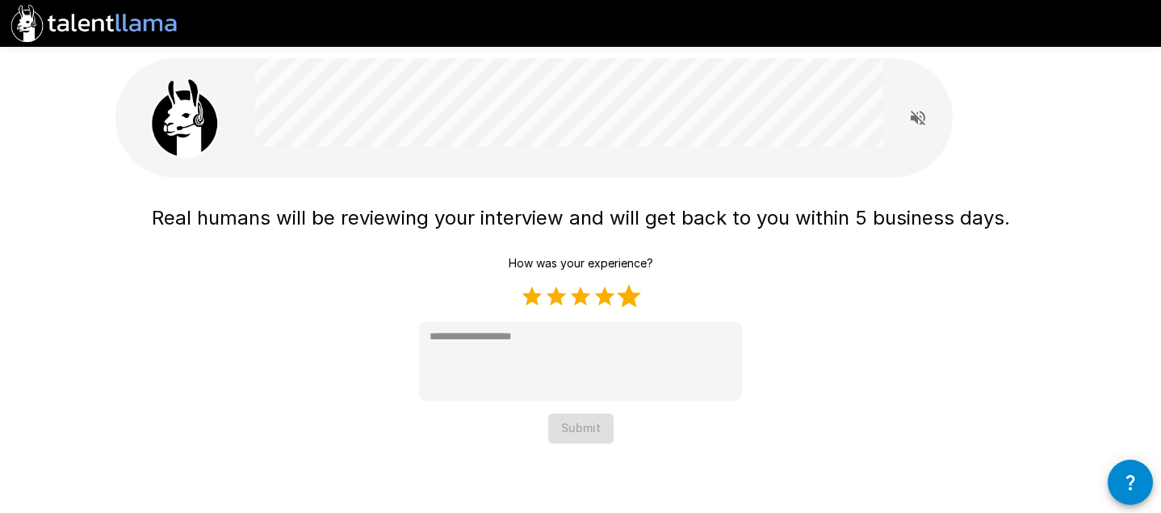
click at [633, 293] on label "5 Stars" at bounding box center [629, 296] width 24 height 24
type textarea "*"
click at [593, 426] on button "Submit" at bounding box center [580, 428] width 65 height 30
